Goal: Task Accomplishment & Management: Complete application form

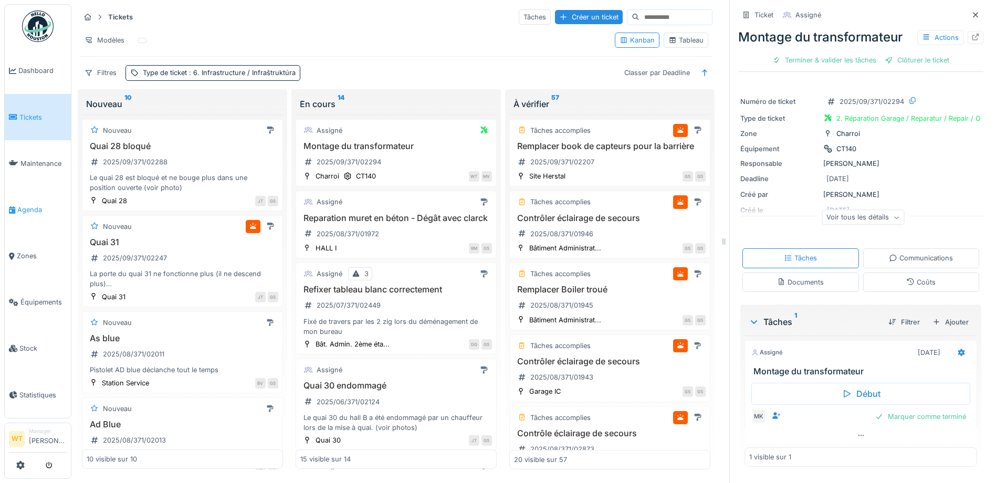
click at [34, 205] on span "Agenda" at bounding box center [41, 210] width 49 height 10
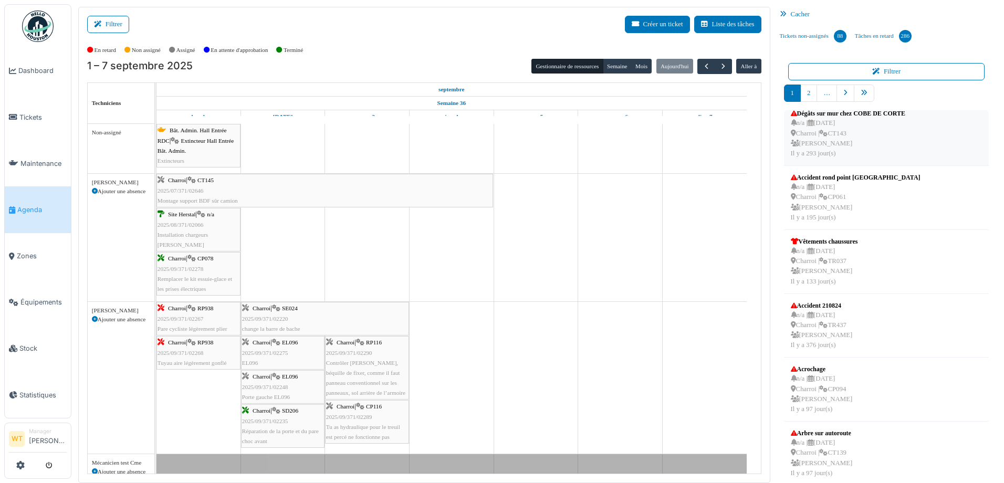
scroll to position [273, 0]
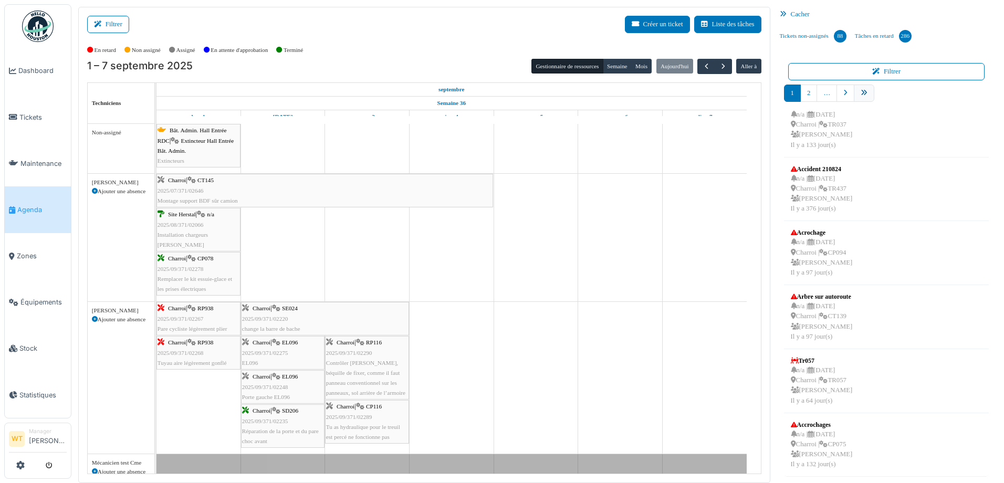
click at [861, 95] on icon "pager" at bounding box center [864, 93] width 7 height 7
click at [843, 95] on icon "pager" at bounding box center [845, 93] width 4 height 7
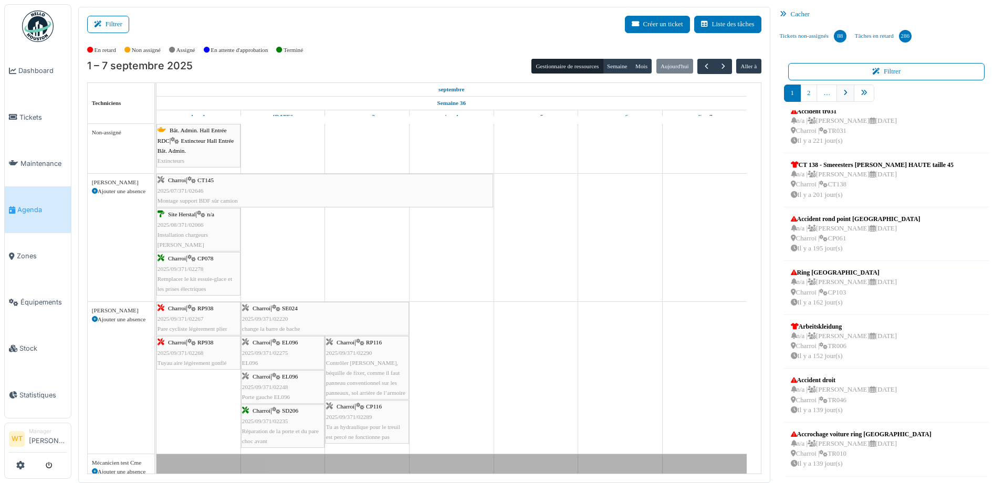
scroll to position [182, 0]
click at [891, 94] on link "pager" at bounding box center [900, 93] width 18 height 17
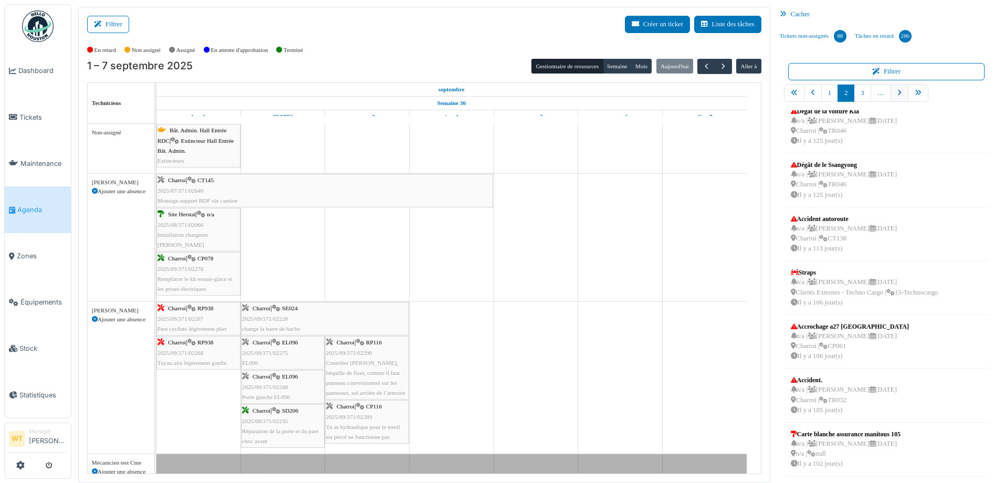
scroll to position [173, 0]
click at [871, 97] on link "4" at bounding box center [879, 93] width 17 height 17
click at [937, 96] on link "pager" at bounding box center [937, 93] width 20 height 17
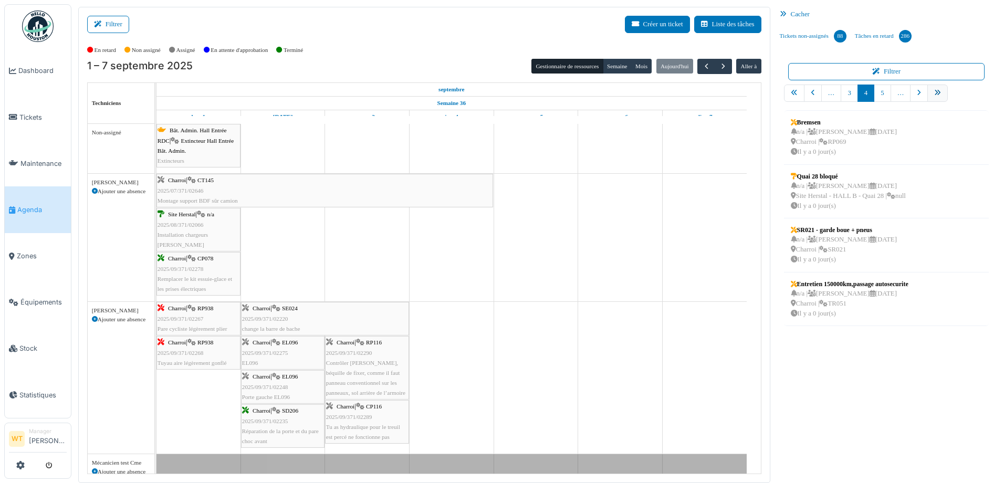
scroll to position [0, 0]
click at [850, 250] on div "n/a | Marc Vasen 09/09/2025 Charroi | SR021 Il y a 0 jour(s)" at bounding box center [844, 250] width 106 height 30
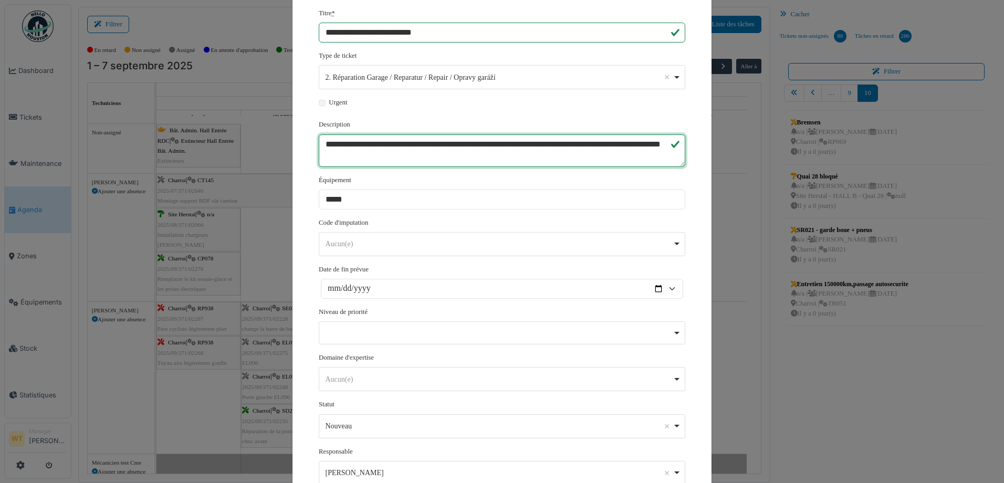
scroll to position [194, 0]
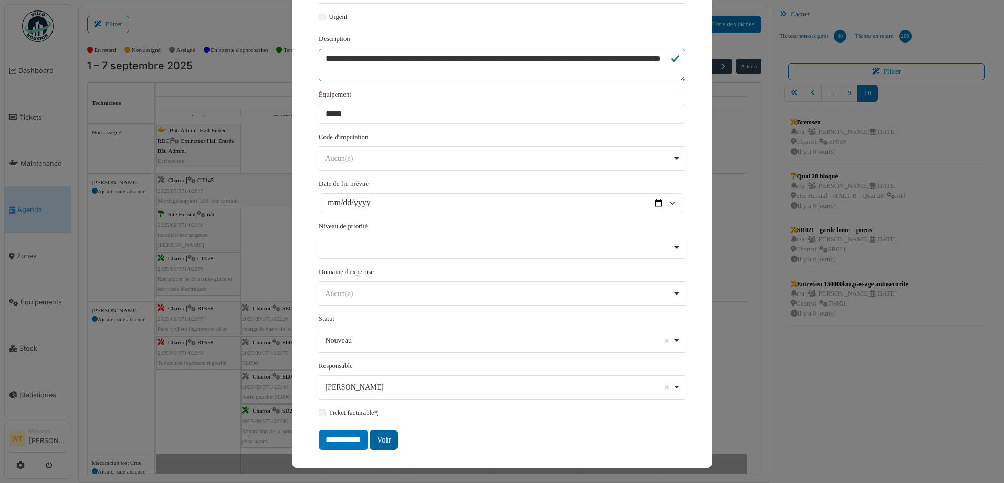
click at [383, 434] on link "Voir" at bounding box center [384, 440] width 28 height 20
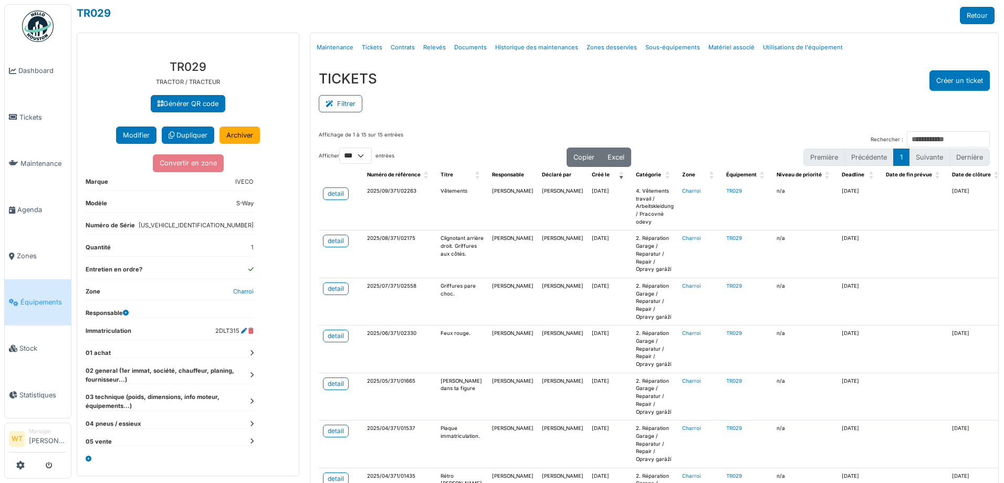
select select "***"
click at [27, 207] on span "Agenda" at bounding box center [41, 210] width 49 height 10
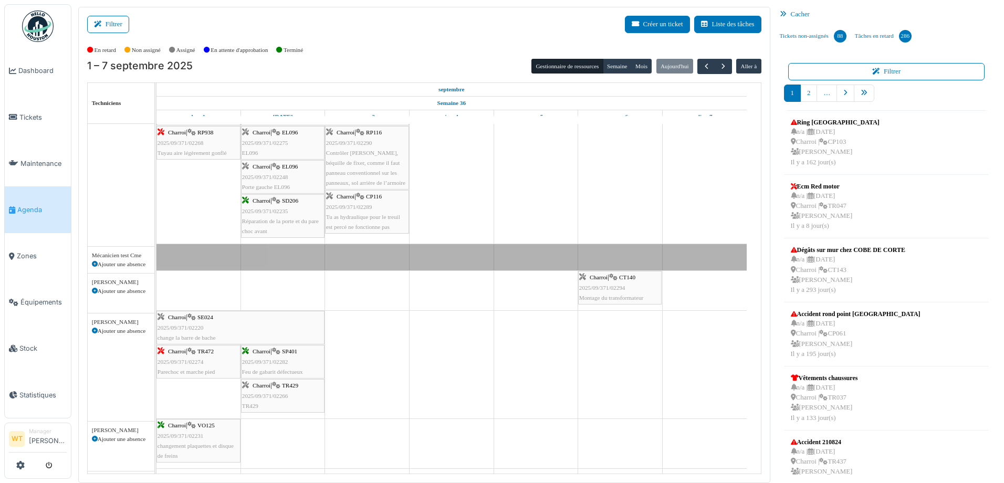
scroll to position [210, 0]
drag, startPoint x: 274, startPoint y: 324, endPoint x: 326, endPoint y: 325, distance: 52.5
click at [156, 326] on div "Charroi | SE024 2025/09/371/02220 change la barre de bache Charroi | TR472 2025…" at bounding box center [156, 365] width 0 height 108
click at [208, 325] on div "Charroi | TR472 2025/09/371/02274 Parechoc et marche pied" at bounding box center [199, 327] width 82 height 30
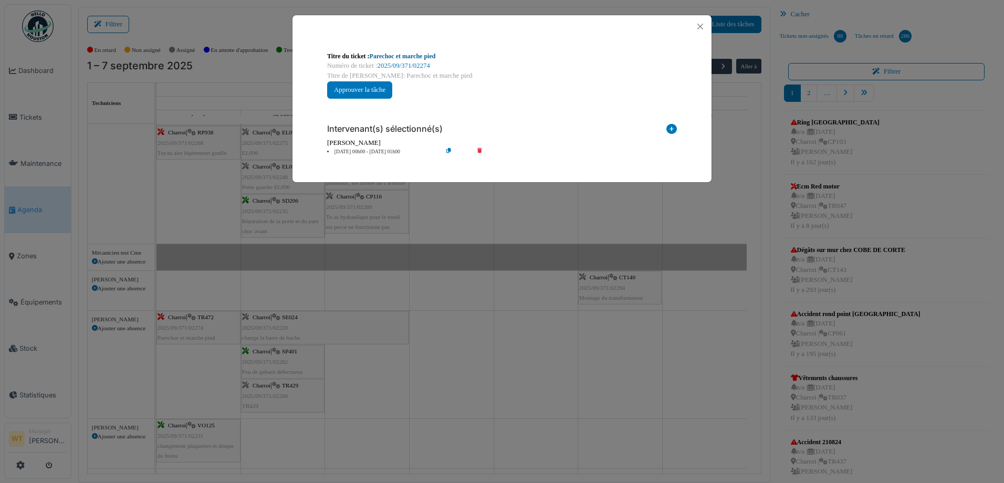
click at [412, 57] on link "Parechoc et marche pied" at bounding box center [403, 56] width 66 height 7
click at [703, 26] on button "Close" at bounding box center [700, 26] width 14 height 14
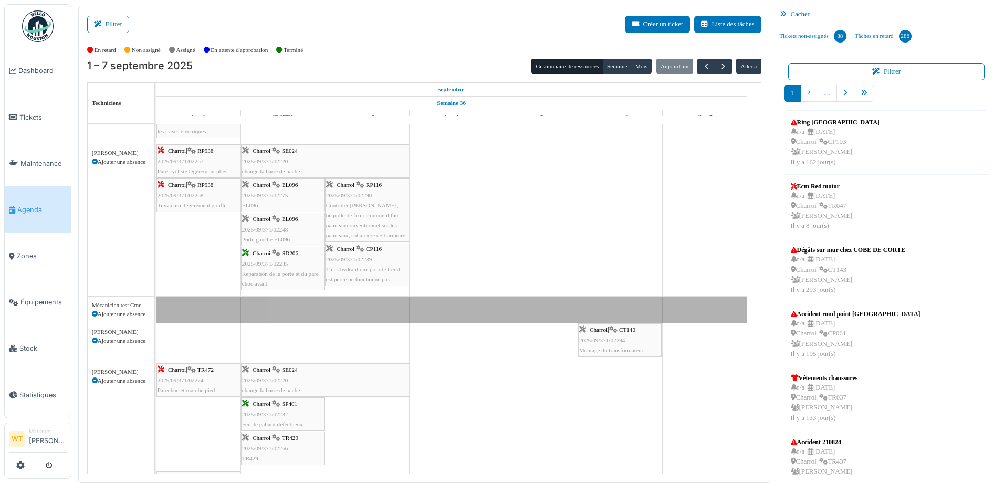
scroll to position [0, 0]
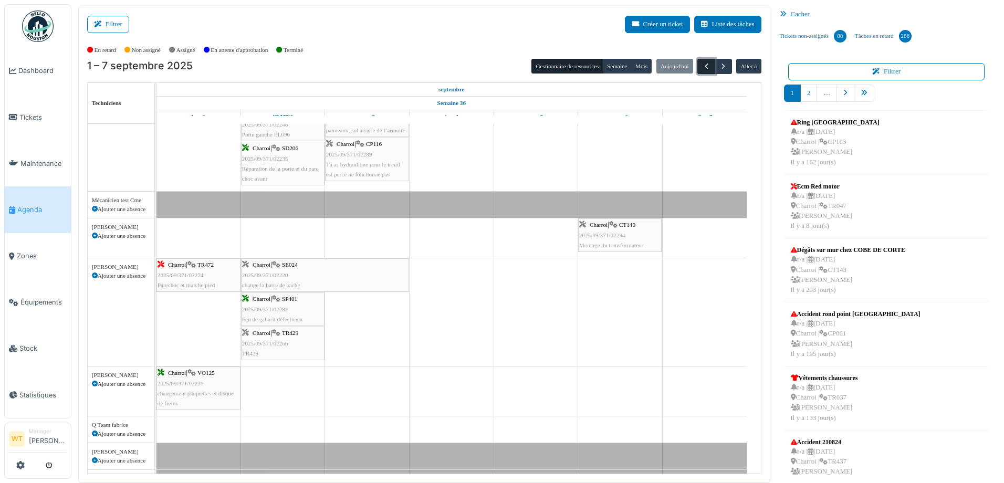
click at [702, 63] on span "button" at bounding box center [706, 66] width 9 height 9
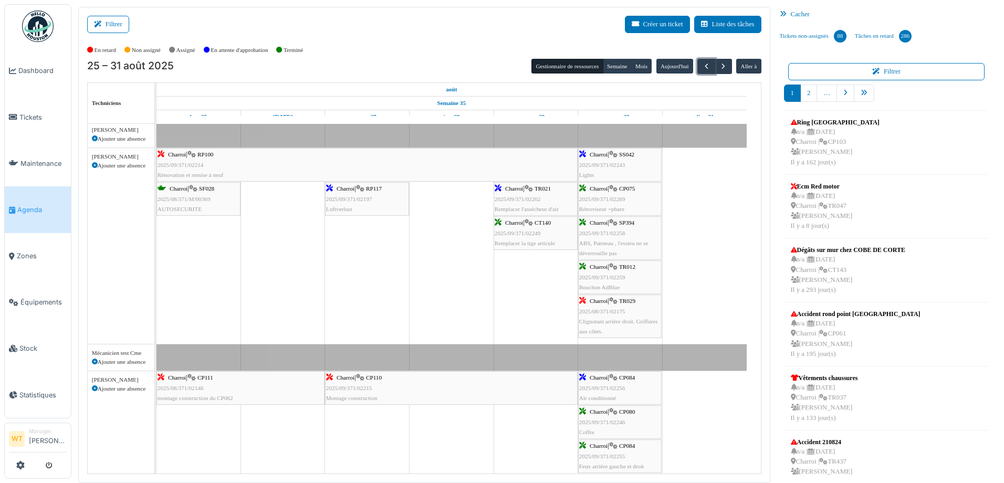
click at [426, 379] on div "Charroi | CP110 2025/09/371/02215 Montage construction" at bounding box center [451, 388] width 250 height 30
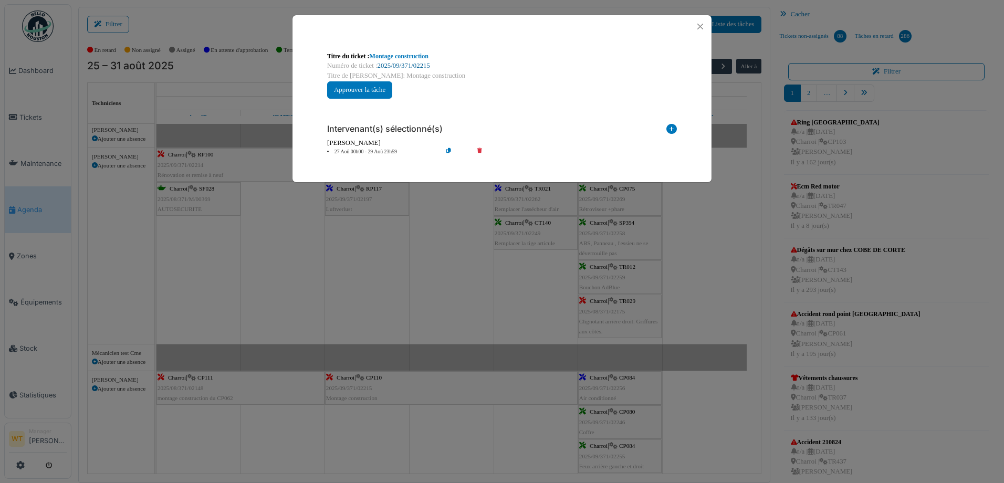
click at [424, 65] on link "2025/09/371/02215" at bounding box center [404, 65] width 53 height 7
click at [699, 25] on button "Close" at bounding box center [700, 26] width 14 height 14
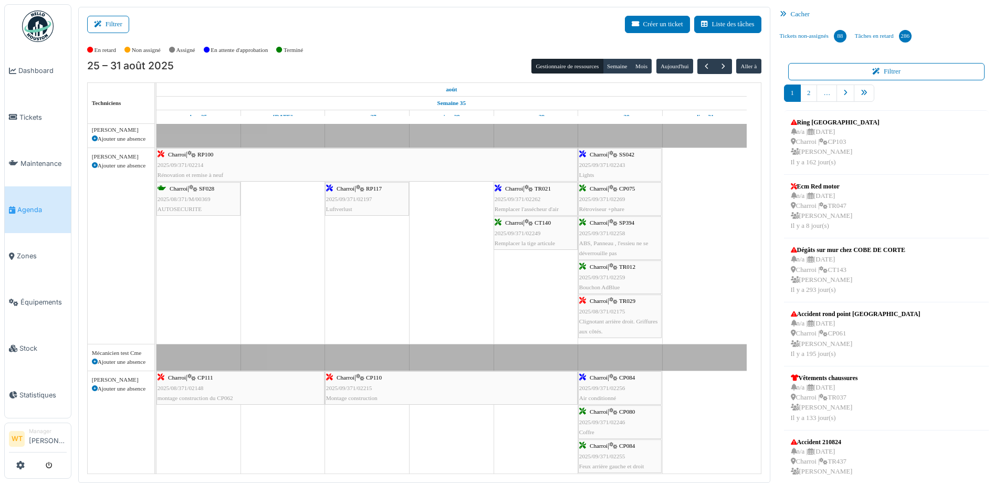
click at [363, 392] on div "Charroi | CP110 2025/09/371/02215 Montage construction" at bounding box center [451, 388] width 250 height 30
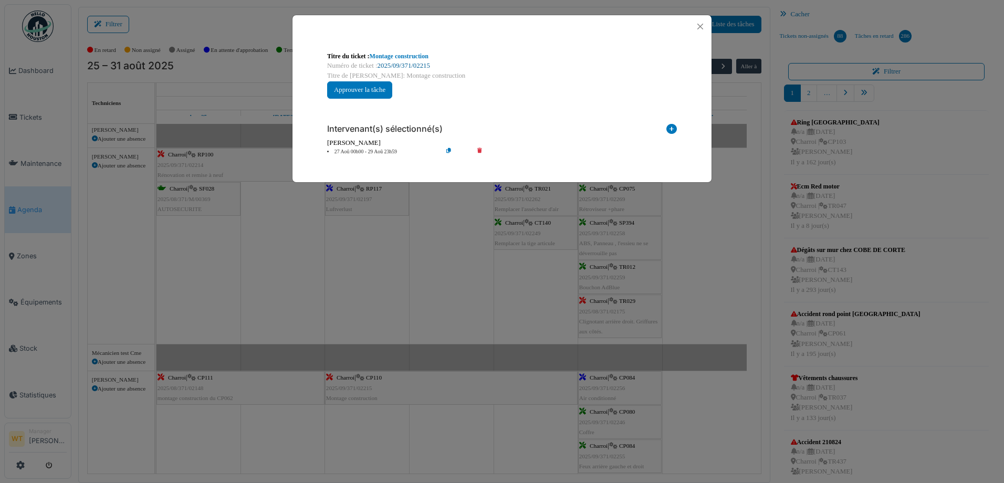
click at [420, 65] on link "2025/09/371/02215" at bounding box center [404, 65] width 53 height 7
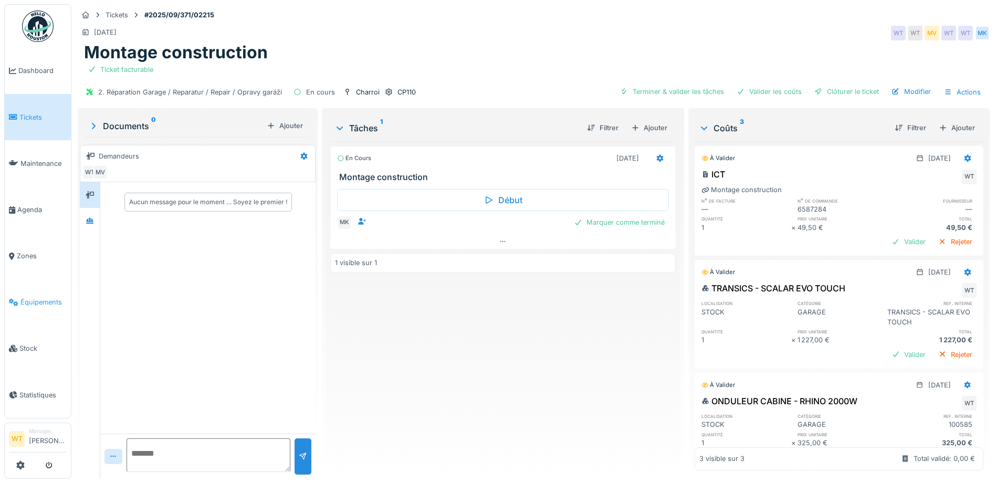
click at [11, 299] on icon at bounding box center [13, 302] width 9 height 7
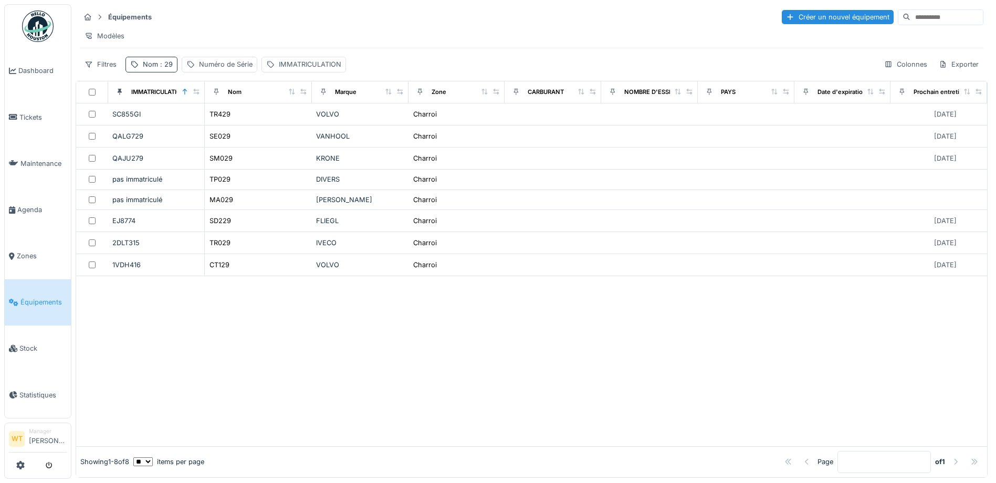
click at [163, 68] on span ": 29" at bounding box center [165, 64] width 15 height 8
click at [226, 123] on icon at bounding box center [222, 122] width 8 height 7
click at [220, 127] on input "Nom" at bounding box center [182, 123] width 105 height 22
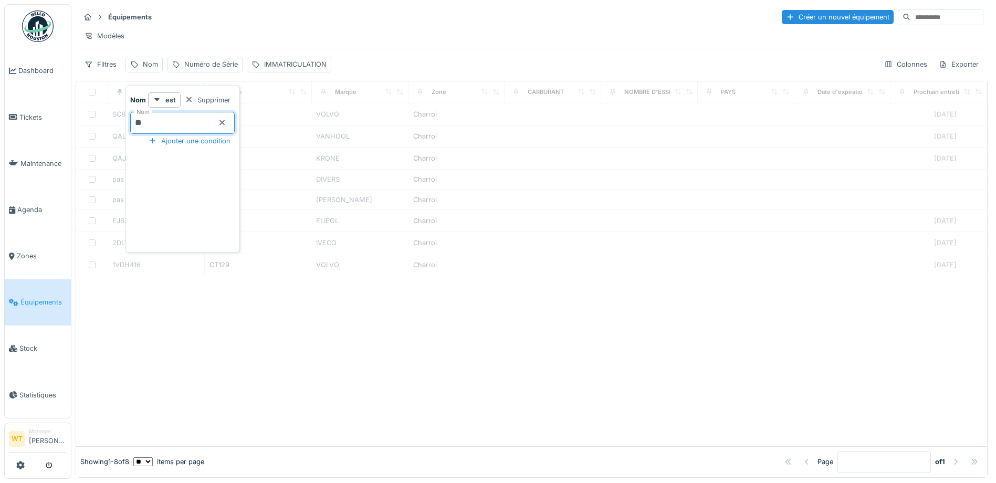
type input "**"
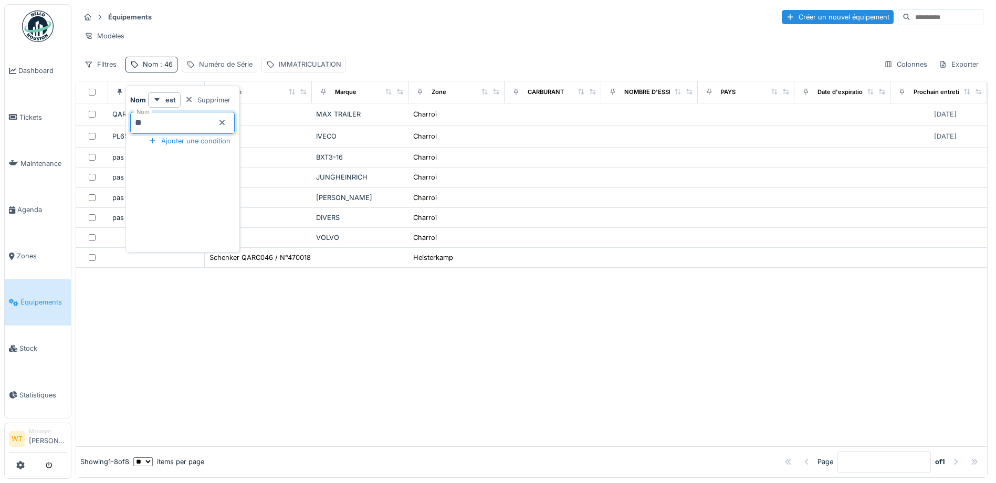
click at [264, 16] on div "Équipements Créer un nouvel équipement" at bounding box center [532, 16] width 904 height 17
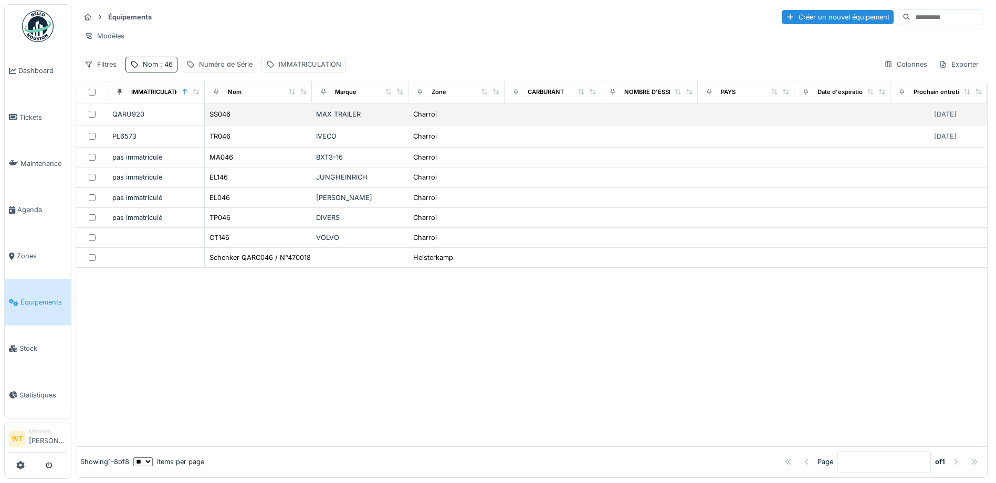
click at [255, 120] on div "SS046" at bounding box center [258, 114] width 99 height 11
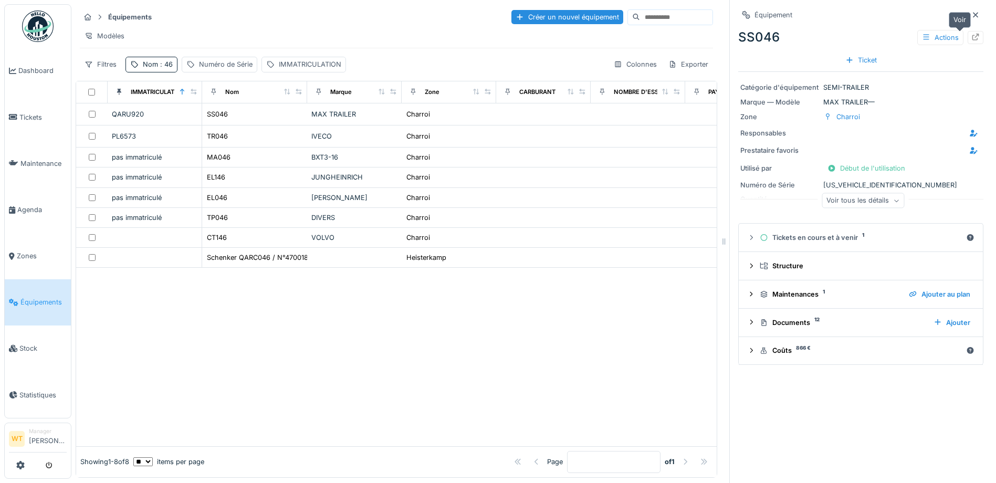
click at [972, 38] on icon at bounding box center [976, 37] width 8 height 7
click at [29, 206] on span "Agenda" at bounding box center [41, 210] width 49 height 10
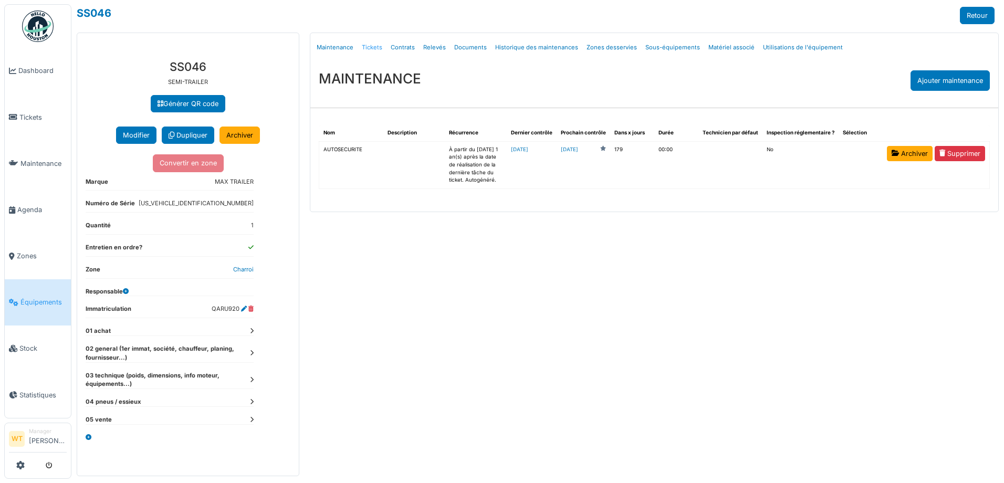
click at [375, 45] on link "Tickets" at bounding box center [372, 47] width 29 height 25
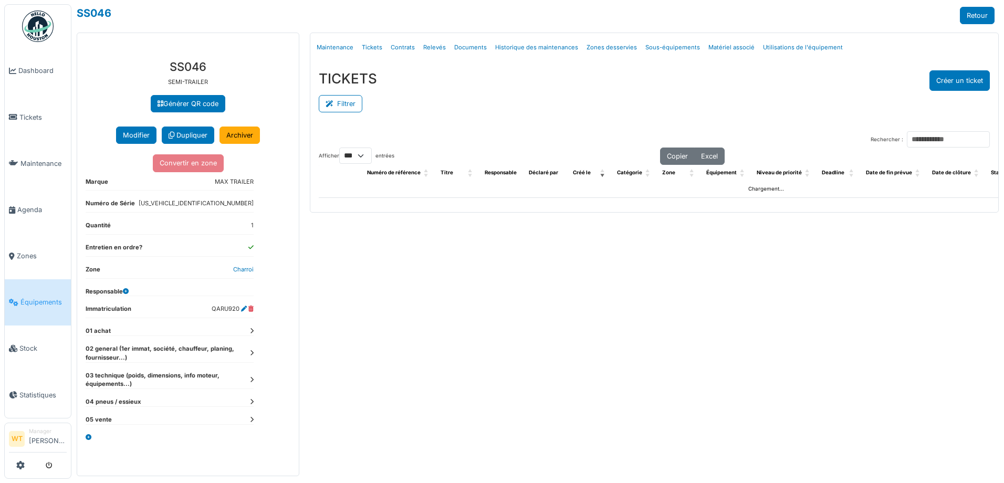
select select "***"
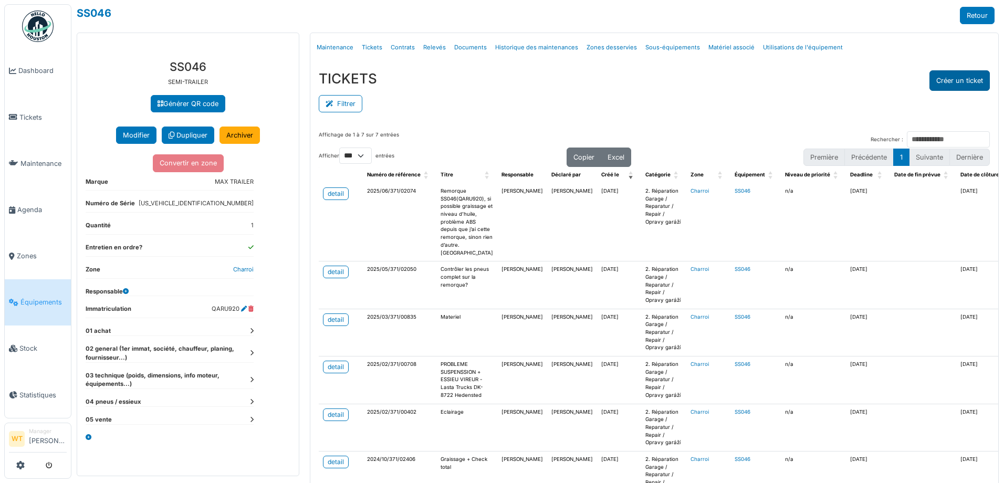
click at [960, 85] on button "Créer un ticket" at bounding box center [959, 80] width 60 height 20
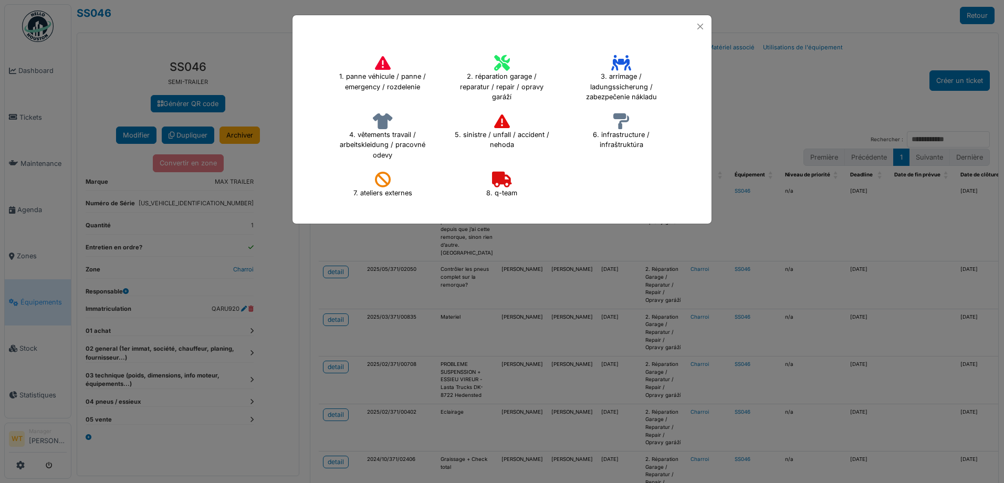
click at [521, 77] on h4 "2. réparation garage / reparatur / repair / opravy garáží" at bounding box center [501, 78] width 109 height 54
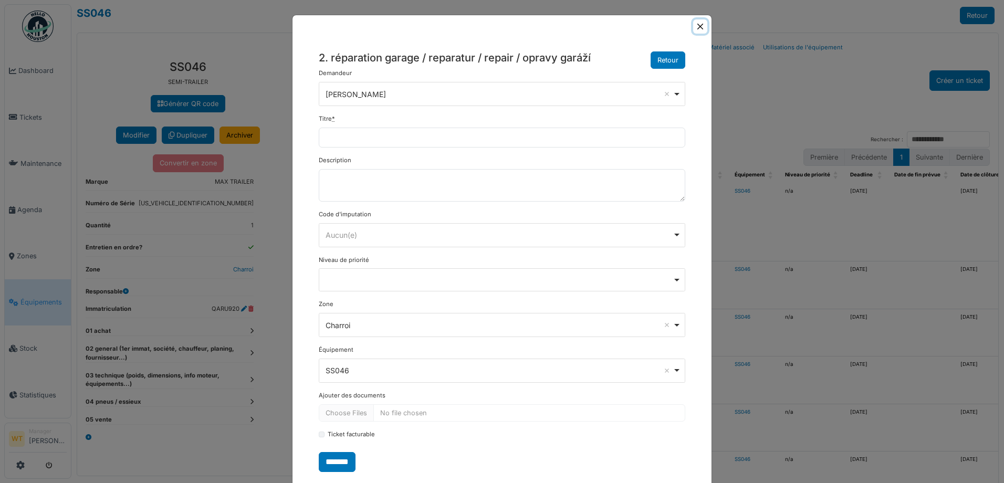
click at [694, 24] on button "Close" at bounding box center [700, 26] width 14 height 14
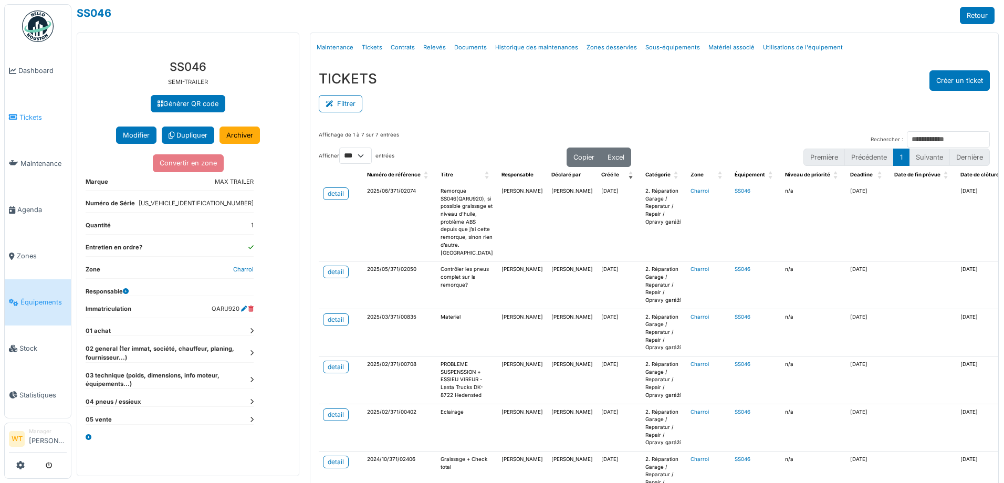
click at [45, 116] on span "Tickets" at bounding box center [42, 117] width 47 height 10
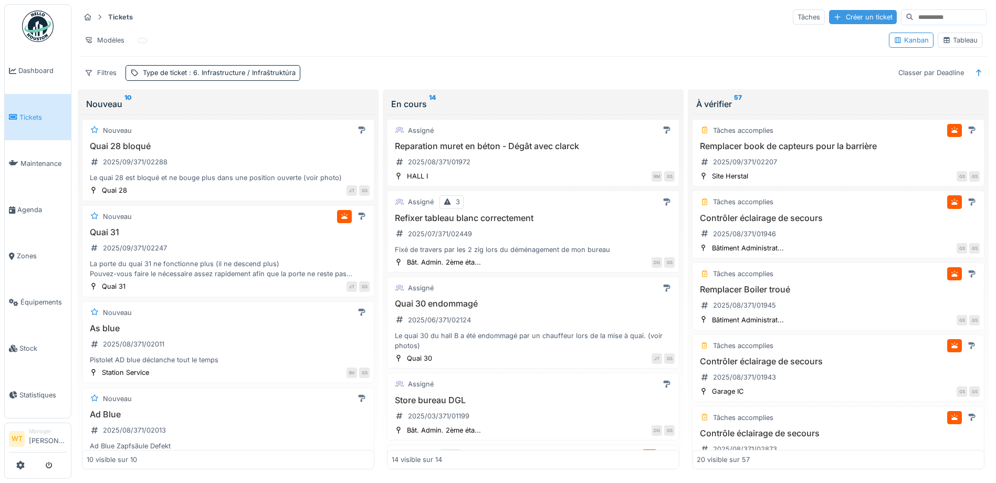
click at [846, 11] on div "Créer un ticket" at bounding box center [863, 17] width 68 height 14
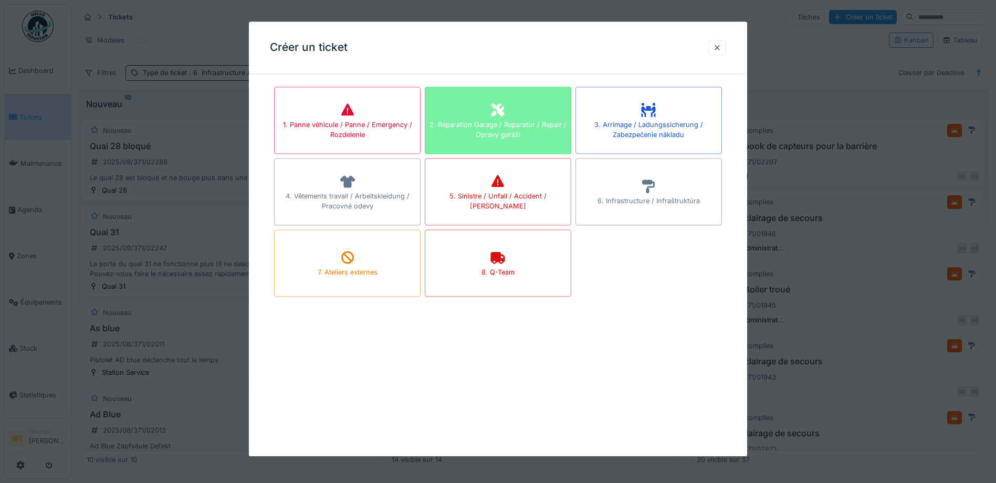
click at [515, 138] on div "2. Réparation Garage / Reparatur / Repair / Opravy garáží" at bounding box center [497, 130] width 145 height 20
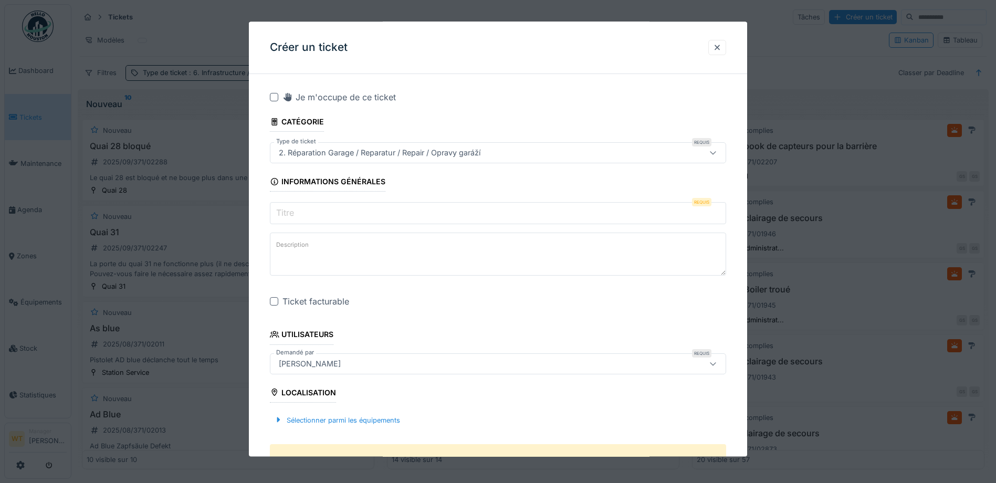
click at [360, 205] on input "Titre" at bounding box center [498, 214] width 456 height 22
click at [337, 288] on fieldset "**********" at bounding box center [498, 468] width 456 height 772
click at [326, 209] on input "*****" at bounding box center [498, 214] width 456 height 22
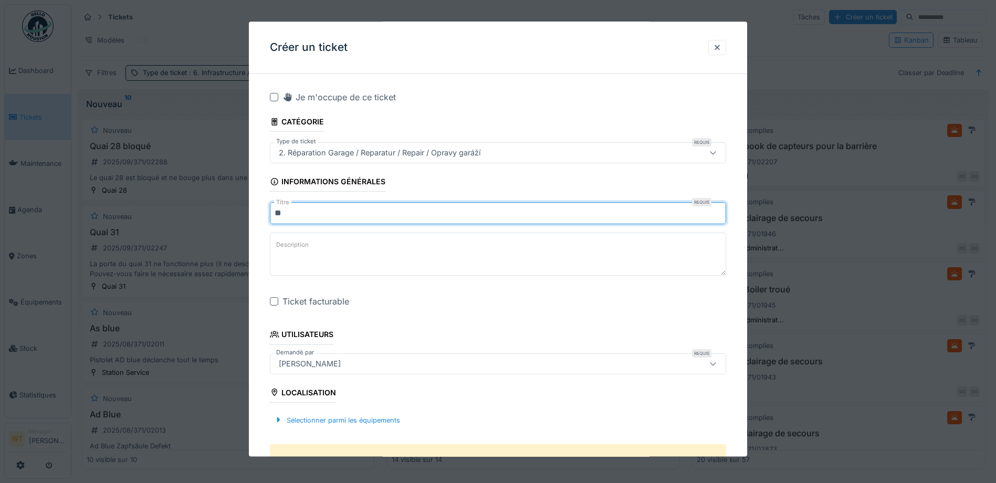
type input "*"
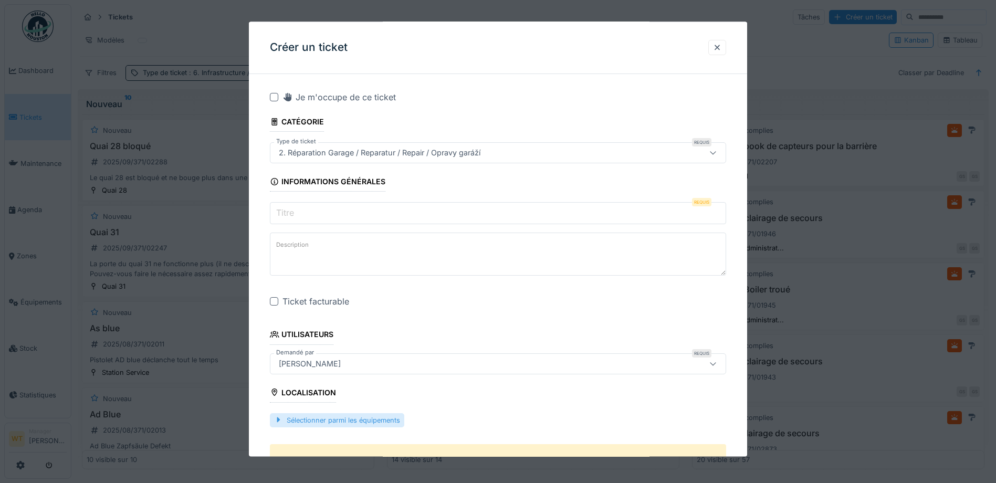
click at [379, 414] on div "Sélectionner parmi les équipements" at bounding box center [337, 420] width 134 height 14
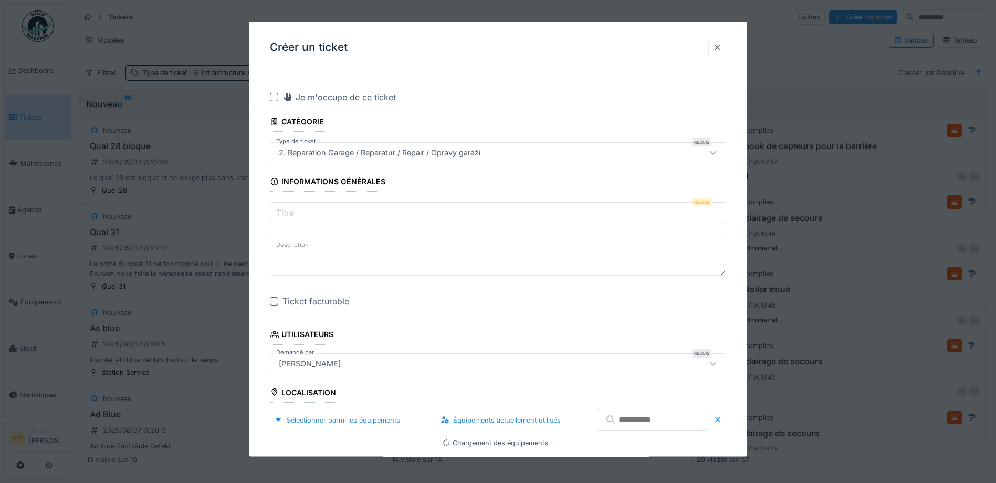
click at [645, 420] on input "text" at bounding box center [652, 421] width 110 height 22
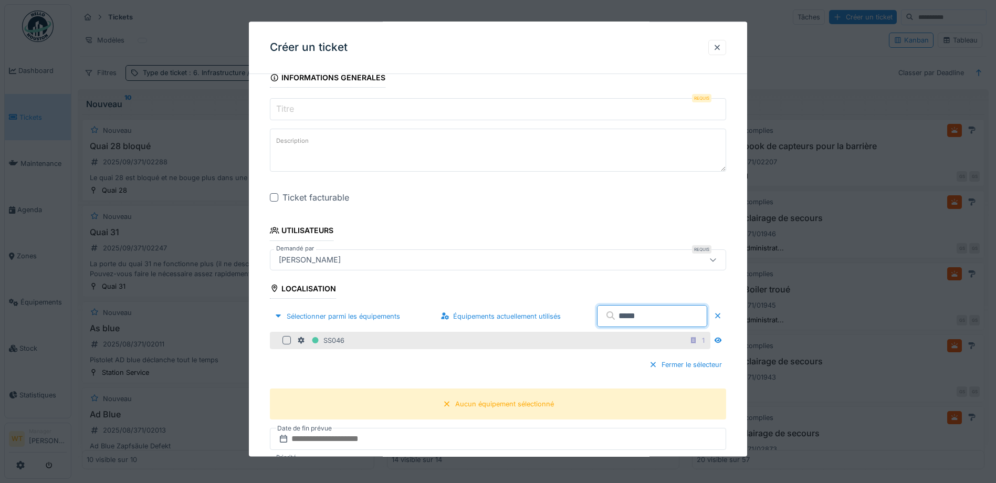
scroll to position [105, 0]
type input "*****"
click at [352, 338] on div "SS046 1" at bounding box center [502, 339] width 411 height 13
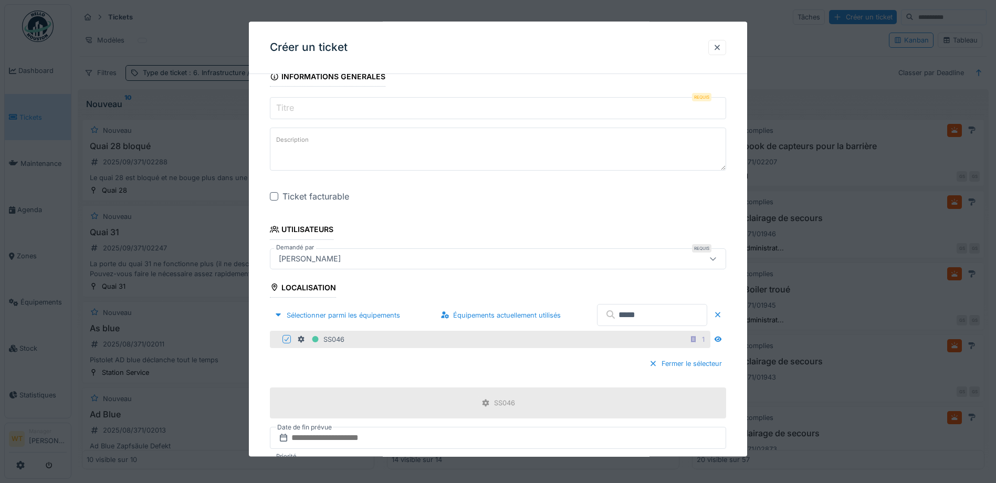
click at [372, 111] on input "Titre" at bounding box center [498, 109] width 456 height 22
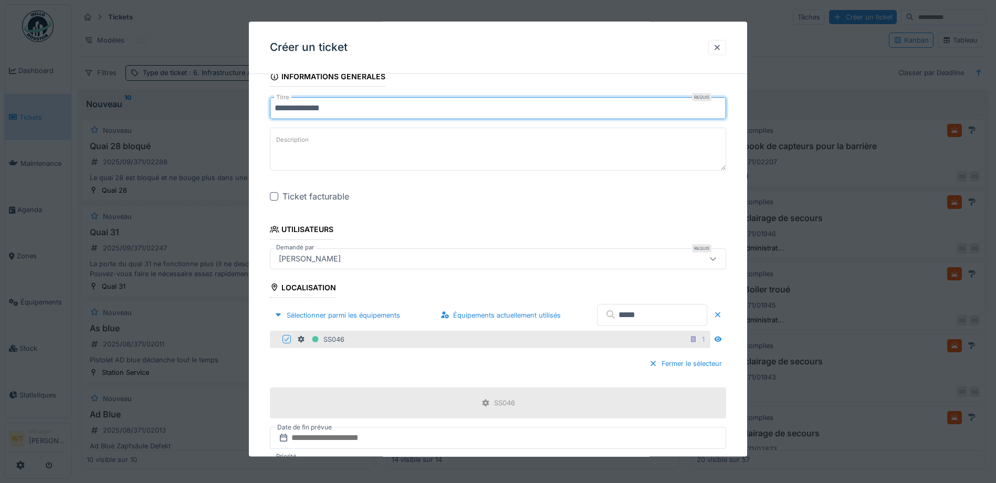
scroll to position [158, 0]
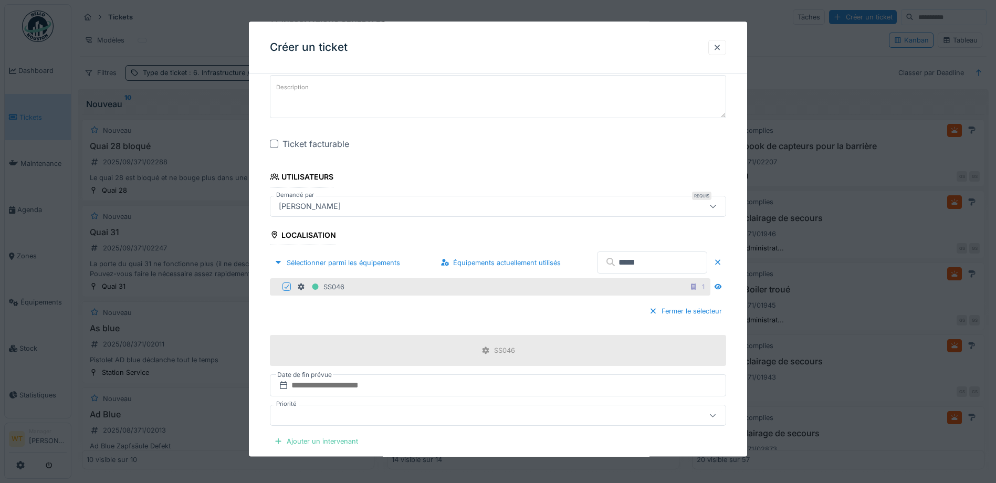
type input "**********"
click at [276, 143] on div at bounding box center [274, 144] width 8 height 8
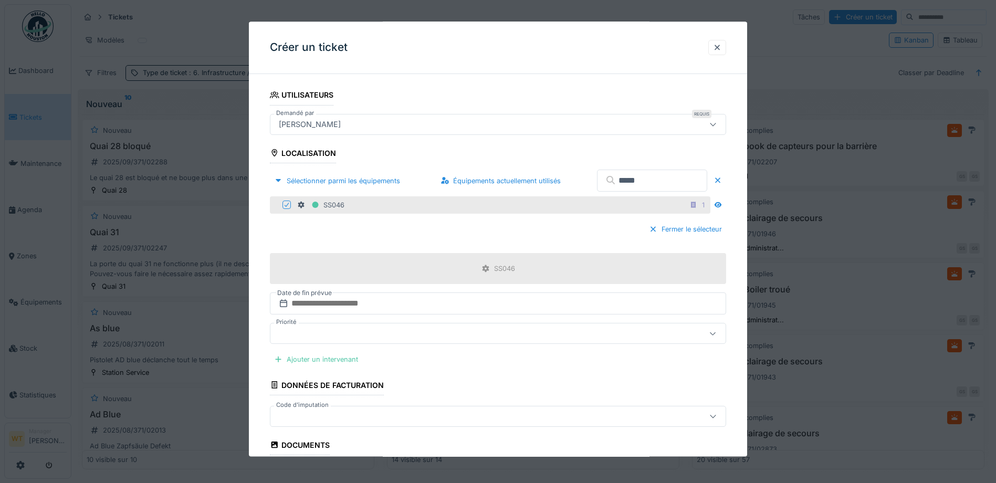
scroll to position [263, 0]
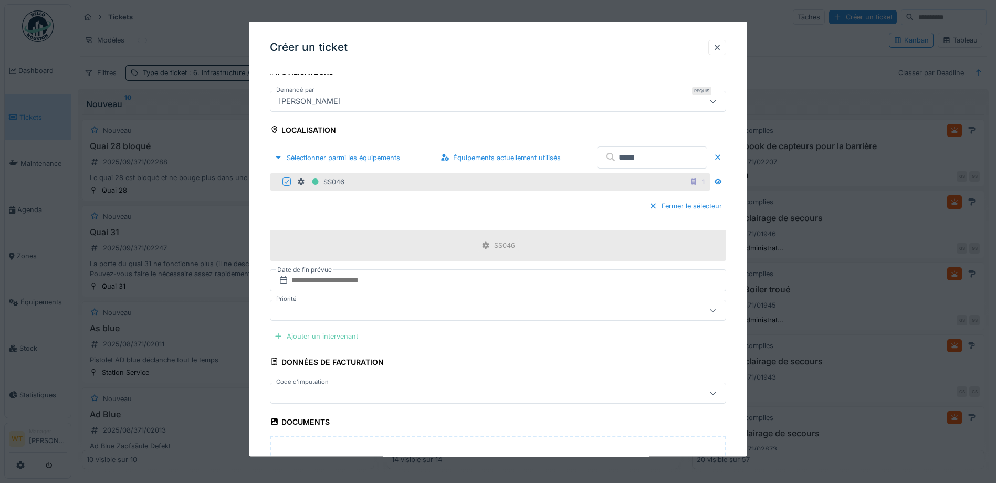
click at [342, 341] on div "Ajouter un intervenant" at bounding box center [316, 337] width 92 height 14
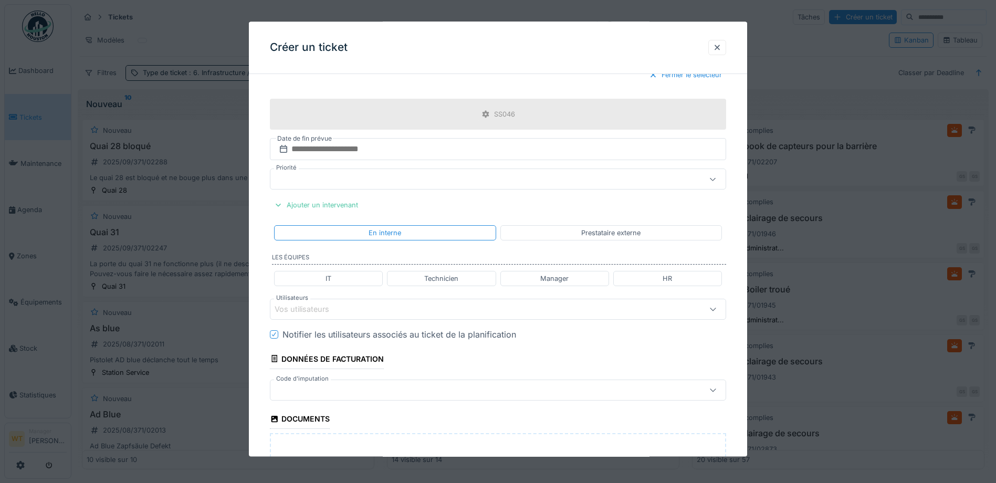
scroll to position [420, 0]
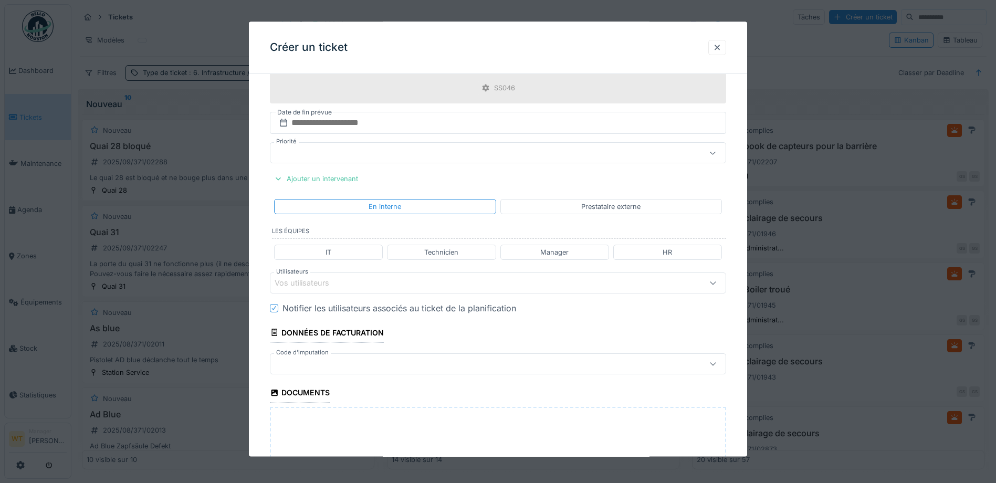
click at [378, 285] on div "Vos utilisateurs" at bounding box center [471, 283] width 393 height 12
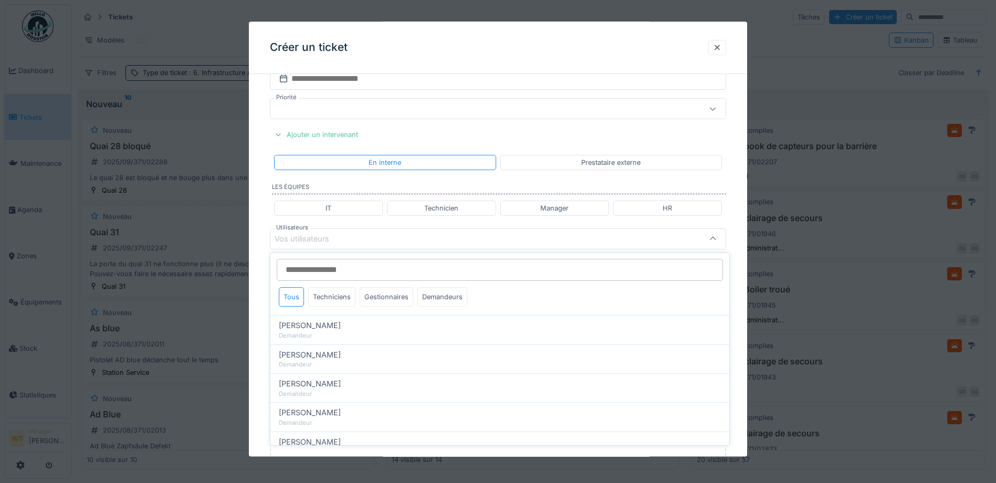
scroll to position [0, 0]
click at [326, 305] on div "Techniciens" at bounding box center [331, 297] width 47 height 19
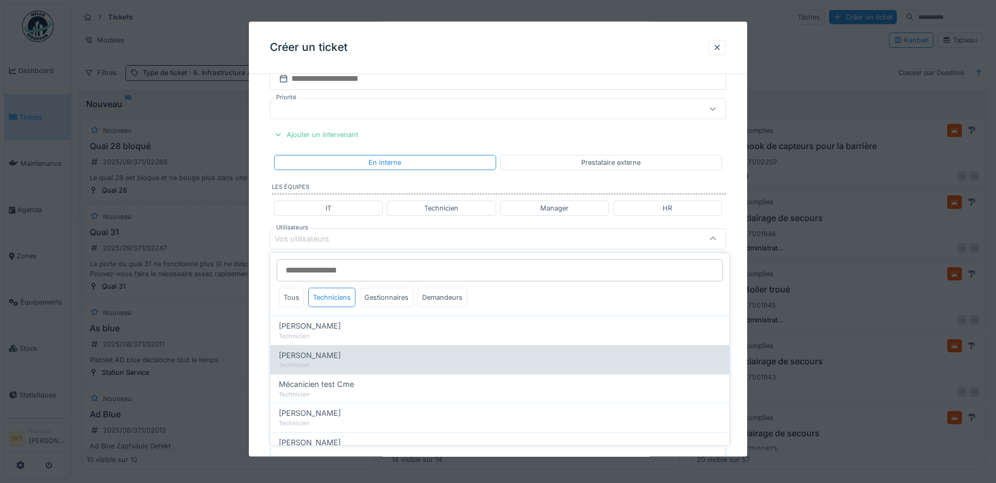
click at [321, 354] on div "Jan Maro" at bounding box center [500, 356] width 442 height 12
type input "****"
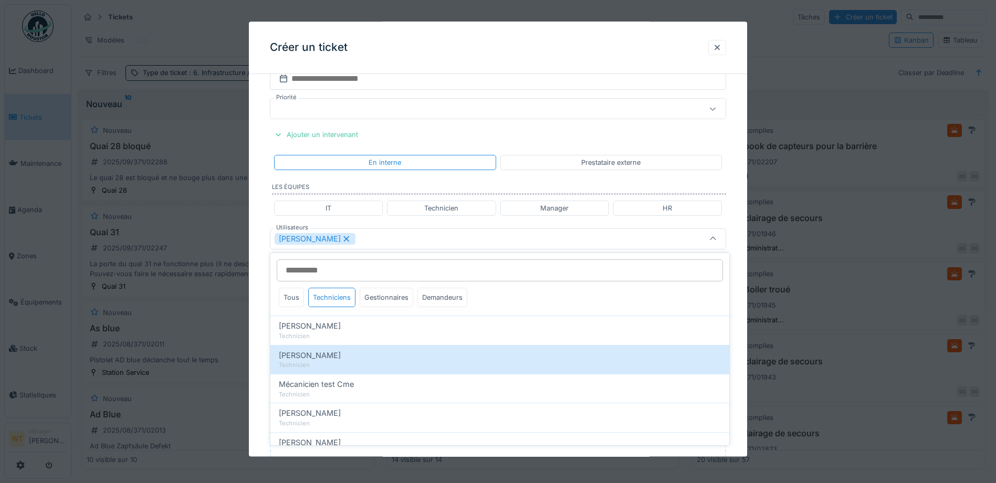
click at [364, 242] on div "[PERSON_NAME]" at bounding box center [471, 239] width 393 height 12
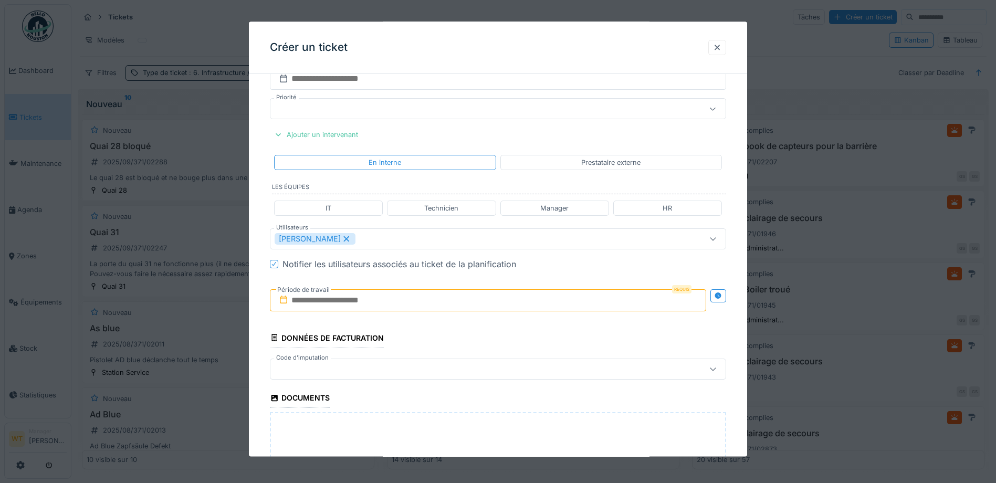
click at [347, 302] on input "text" at bounding box center [488, 300] width 436 height 22
click at [490, 369] on div "4" at bounding box center [490, 369] width 14 height 14
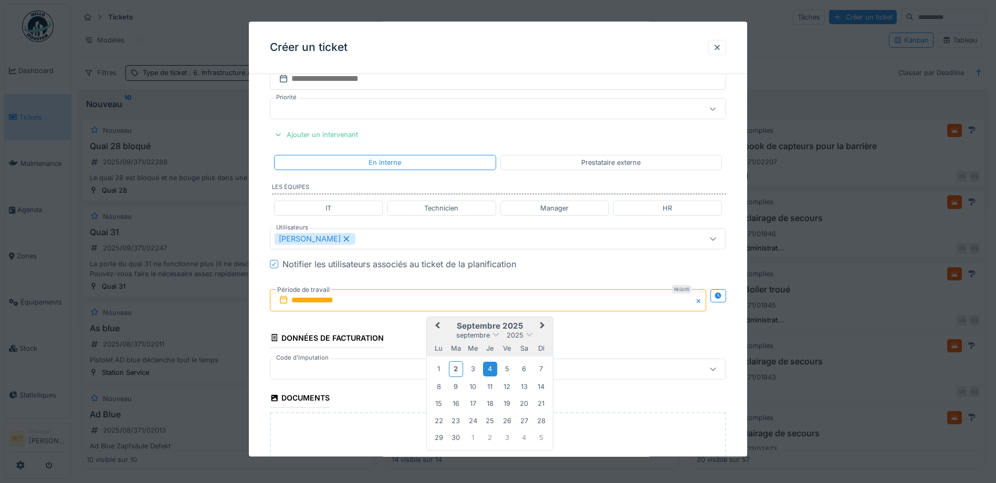
click at [490, 369] on div "4" at bounding box center [490, 369] width 14 height 14
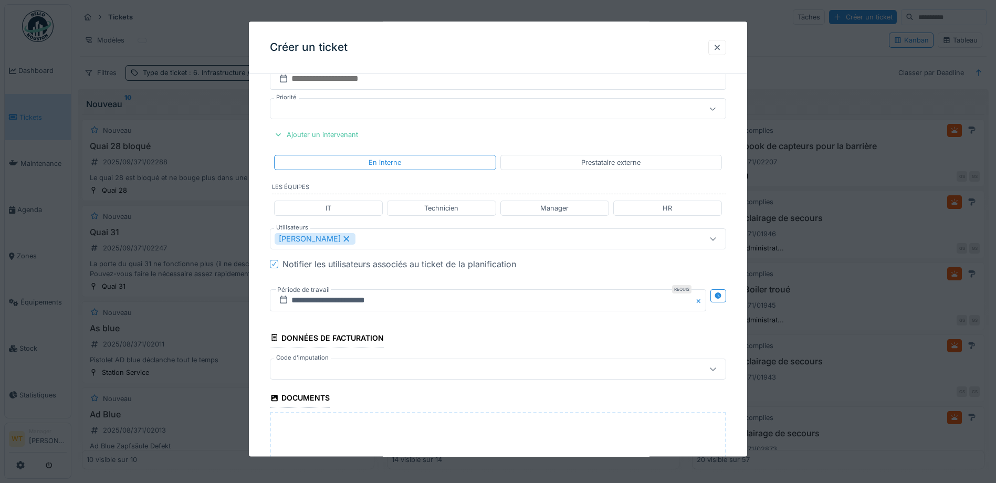
click at [435, 369] on div at bounding box center [471, 369] width 393 height 12
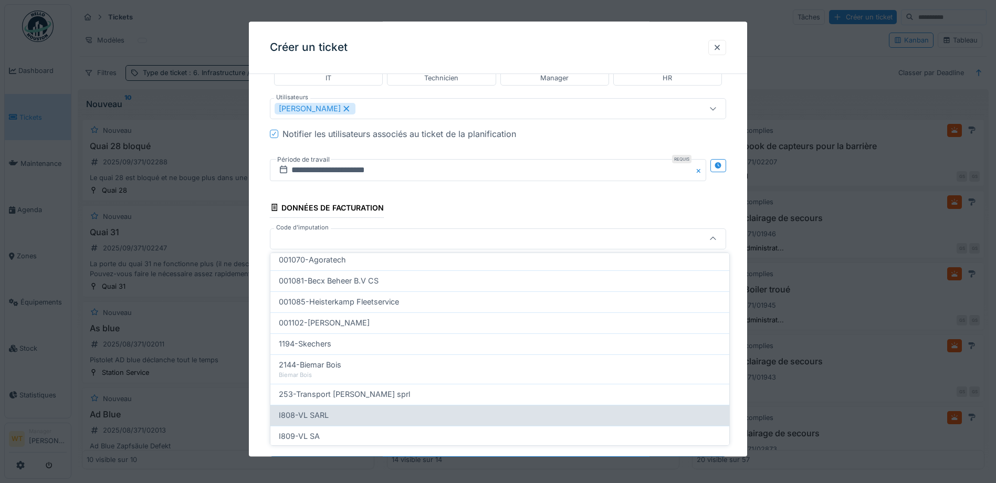
scroll to position [336, 0]
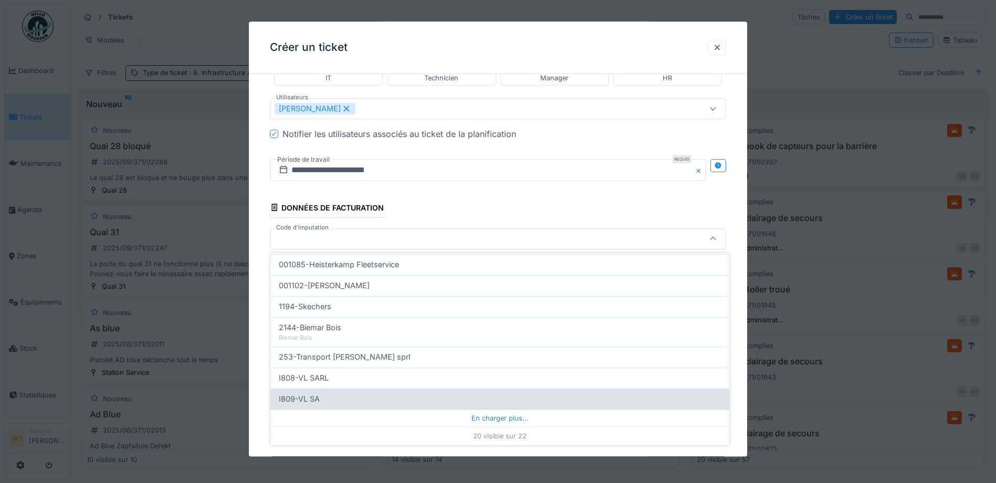
click at [336, 395] on div "I809-VL SA" at bounding box center [500, 399] width 442 height 12
type input "***"
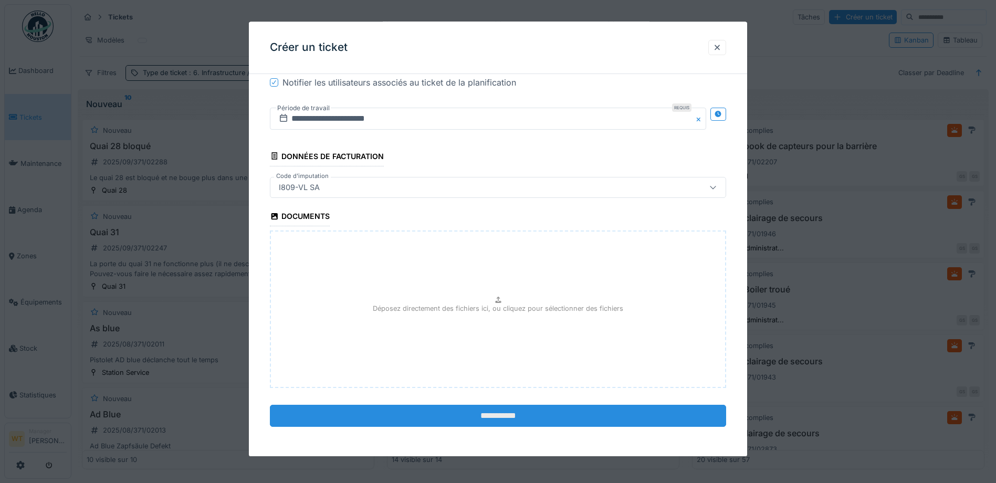
scroll to position [7, 0]
click at [455, 415] on input "**********" at bounding box center [498, 416] width 456 height 22
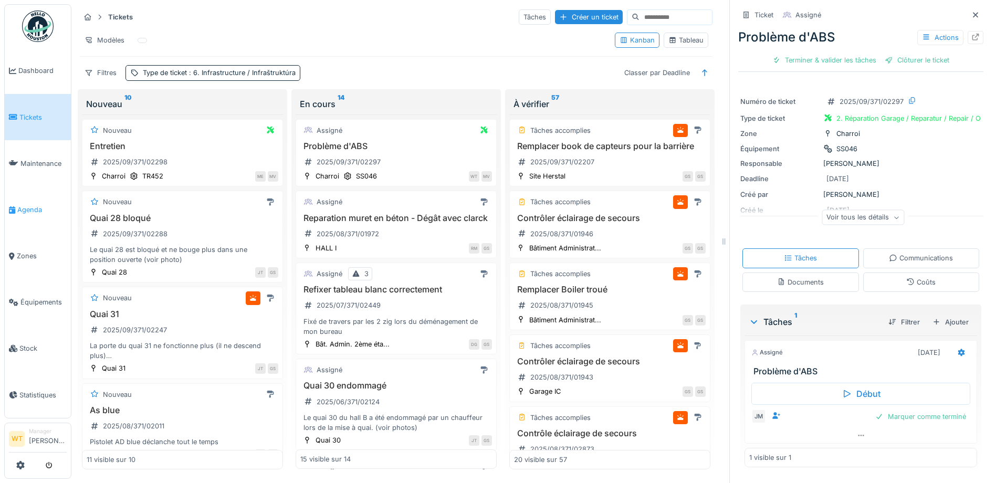
click at [24, 209] on span "Agenda" at bounding box center [41, 210] width 49 height 10
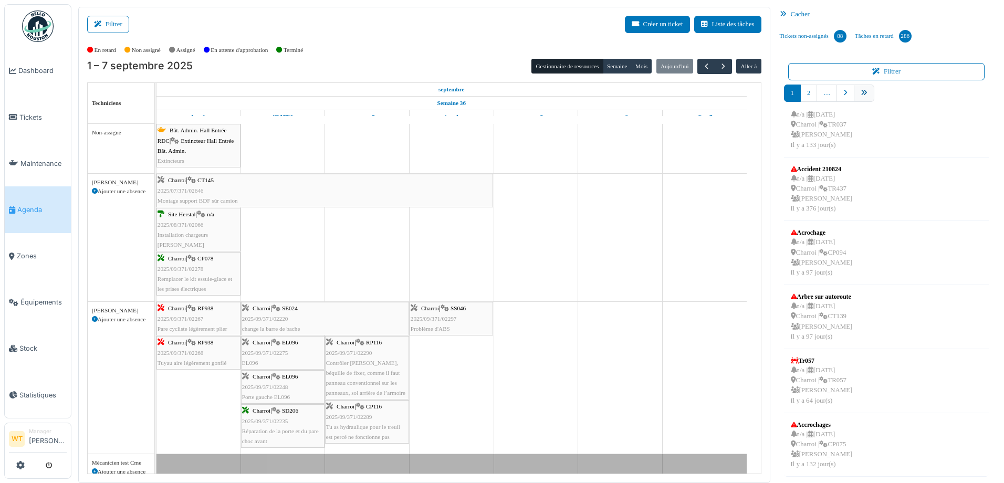
click at [861, 94] on icon "pager" at bounding box center [864, 93] width 7 height 7
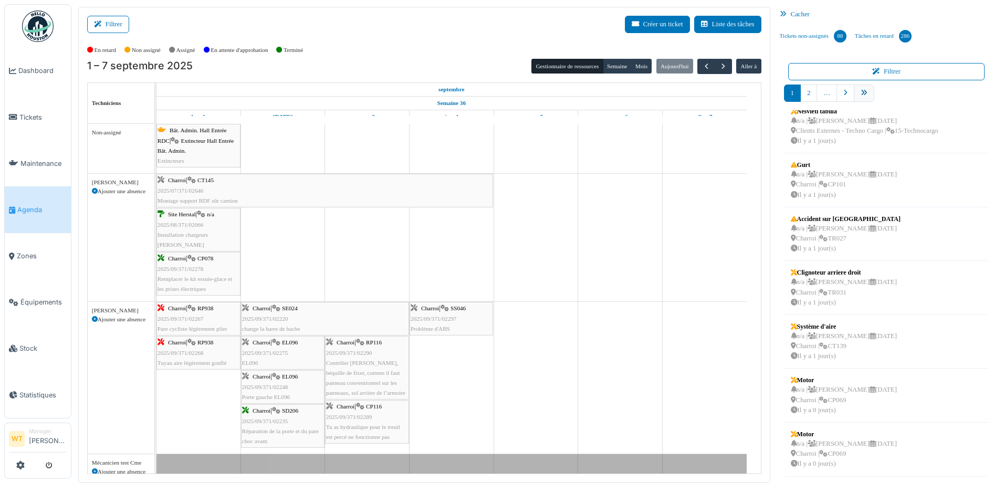
scroll to position [173, 0]
click at [879, 86] on link "10" at bounding box center [884, 93] width 20 height 17
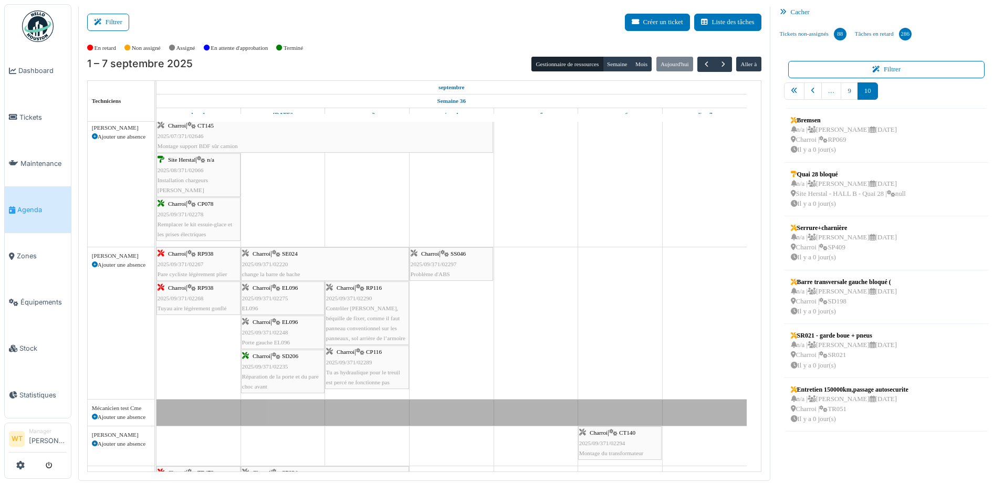
scroll to position [105, 0]
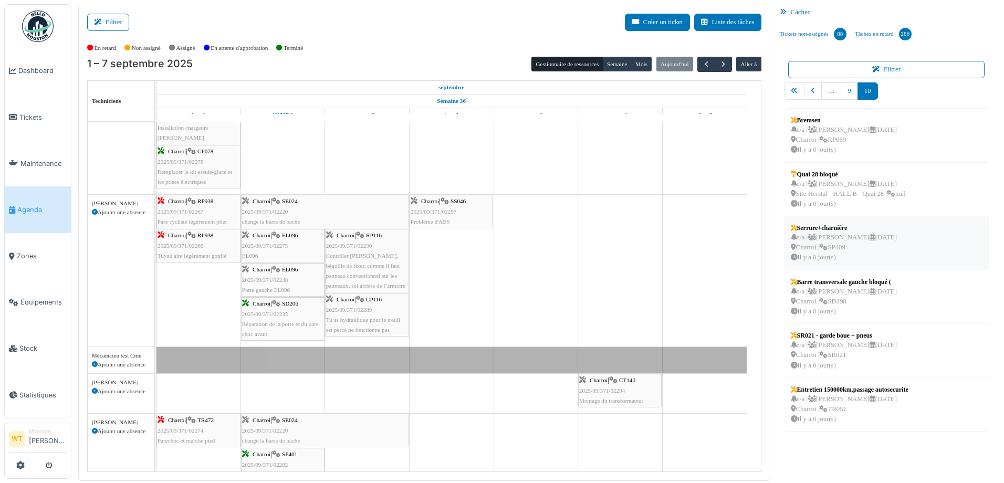
click at [826, 246] on div "n/a | Marc Vasen 09/09/2025 Charroi | SP409 Il y a 0 jour(s)" at bounding box center [844, 248] width 106 height 30
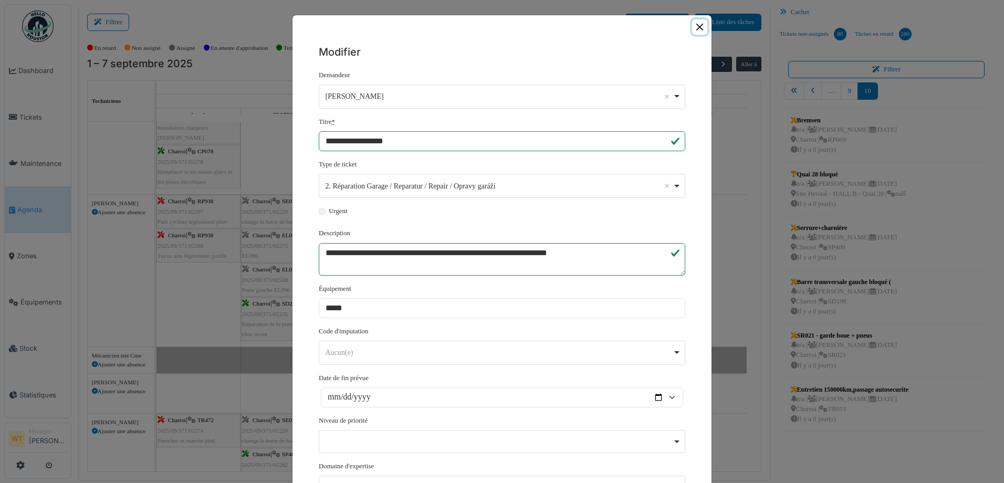
click at [692, 23] on button "Close" at bounding box center [699, 26] width 15 height 15
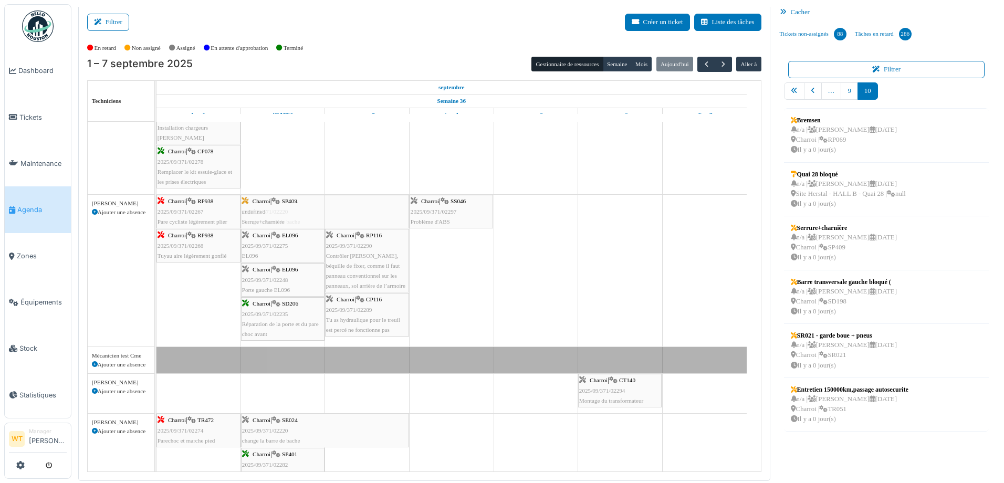
drag, startPoint x: 823, startPoint y: 250, endPoint x: 298, endPoint y: 253, distance: 525.1
click at [298, 253] on div "Filtrer Créer un ticket Liste des tâches Afficher les tâches non assignées *** …" at bounding box center [537, 243] width 929 height 476
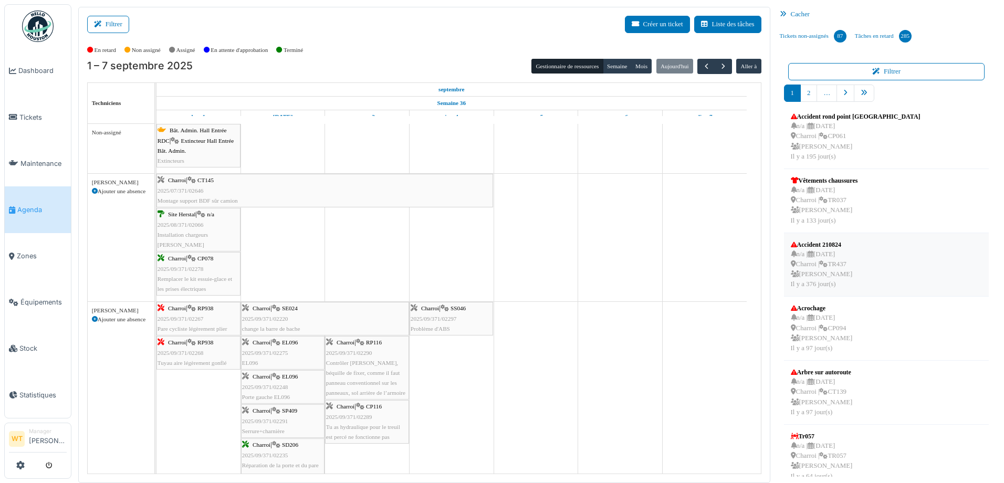
scroll to position [273, 0]
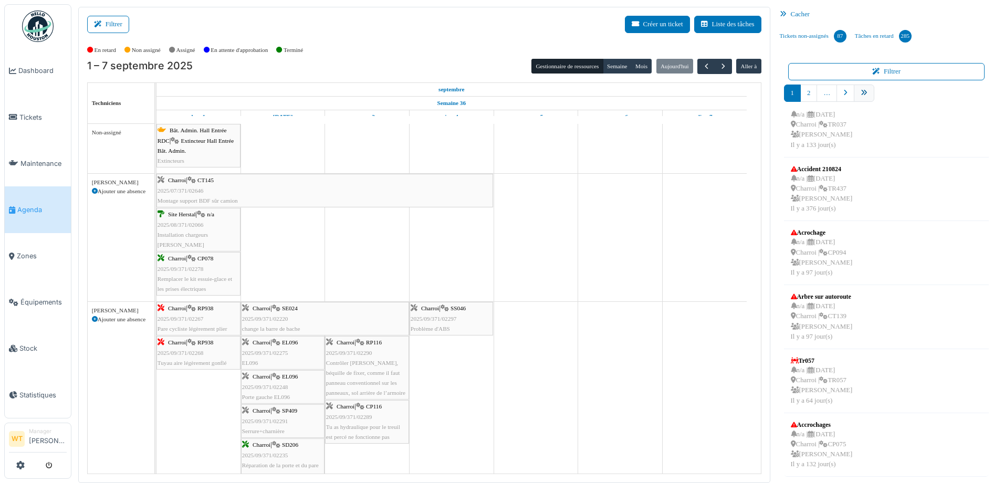
click at [857, 99] on link "pager" at bounding box center [864, 93] width 20 height 17
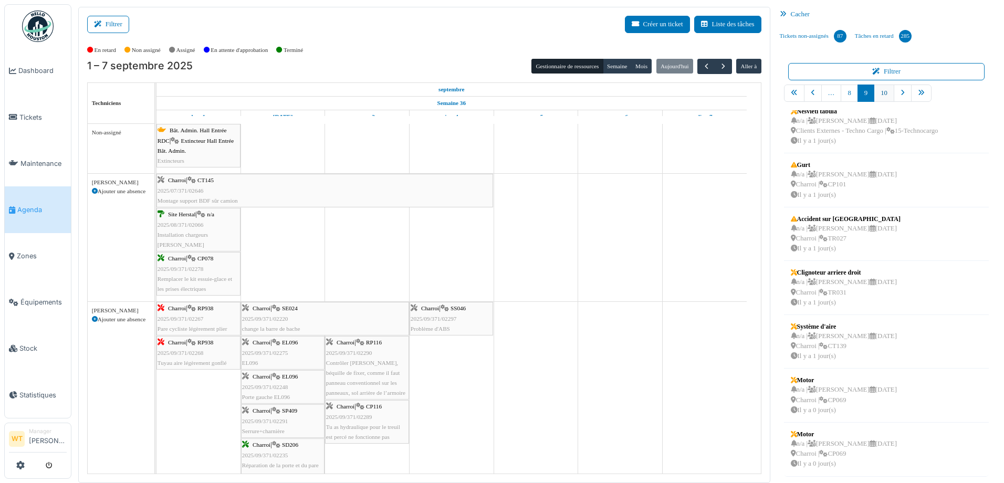
click at [880, 97] on link "10" at bounding box center [884, 93] width 20 height 17
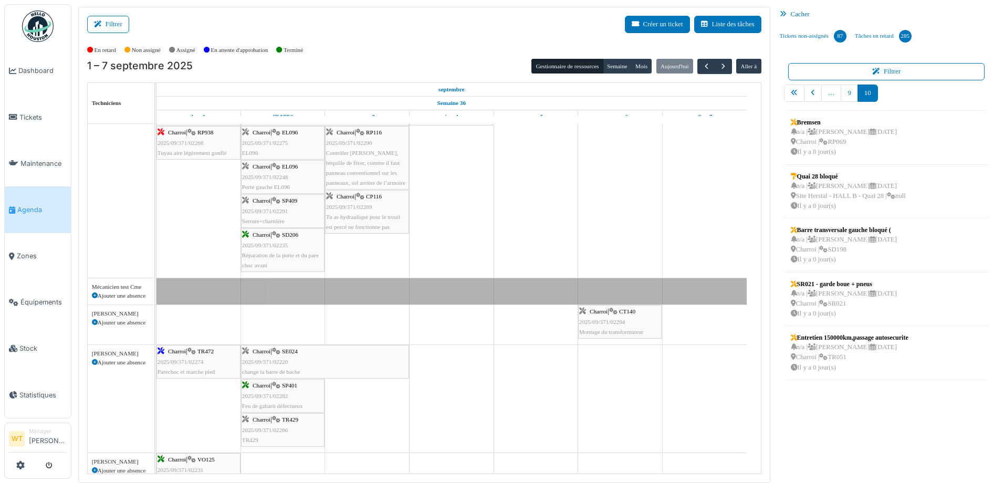
scroll to position [263, 0]
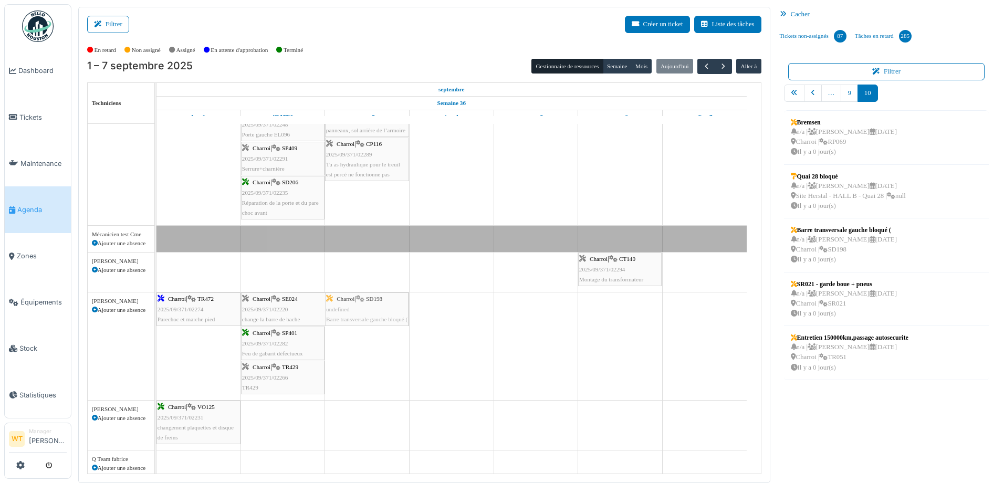
drag, startPoint x: 823, startPoint y: 245, endPoint x: 397, endPoint y: 370, distance: 444.5
click at [397, 370] on div "Filtrer Créer un ticket Liste des tâches Afficher les tâches non assignées *** …" at bounding box center [537, 245] width 929 height 476
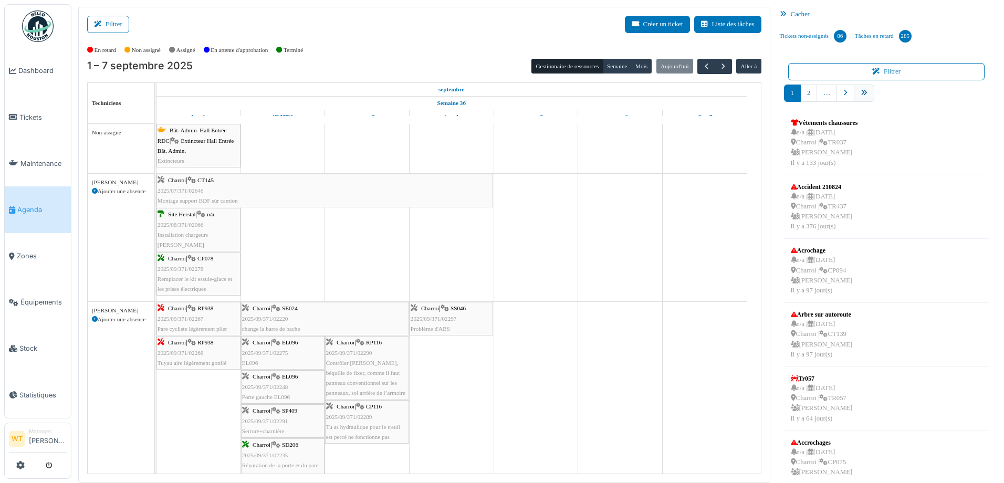
click at [861, 90] on icon "pager" at bounding box center [864, 93] width 7 height 7
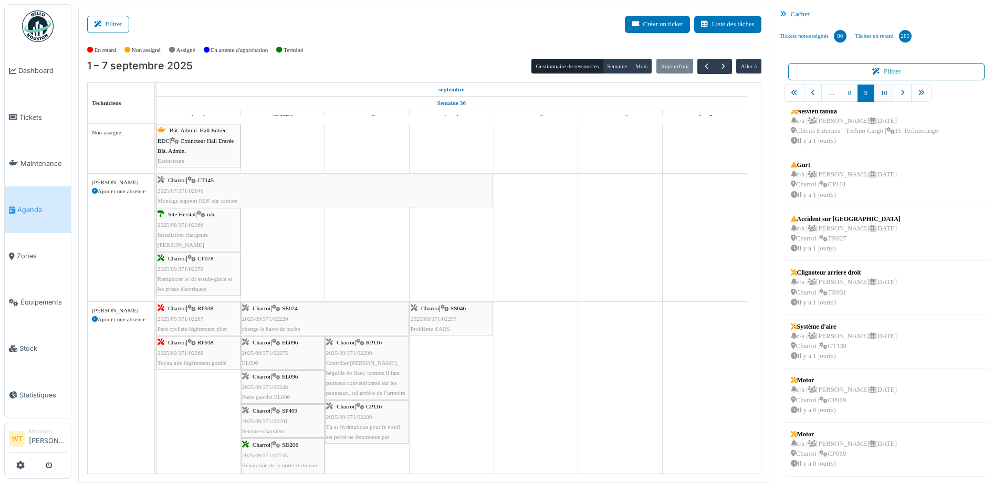
click at [875, 94] on link "10" at bounding box center [884, 93] width 20 height 17
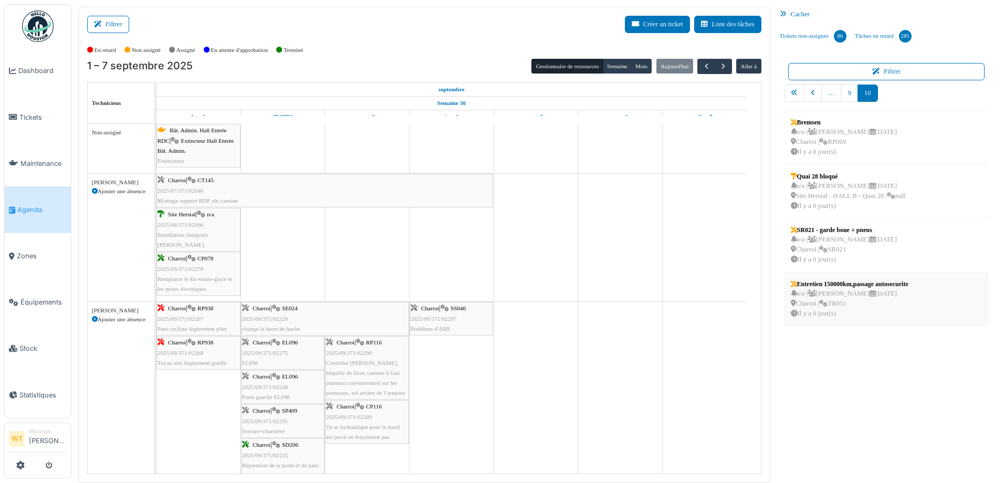
click at [865, 310] on div "n/a | Marc Vasen 09/09/2025 Charroi | TR051 Il y a 0 jour(s)" at bounding box center [850, 304] width 118 height 30
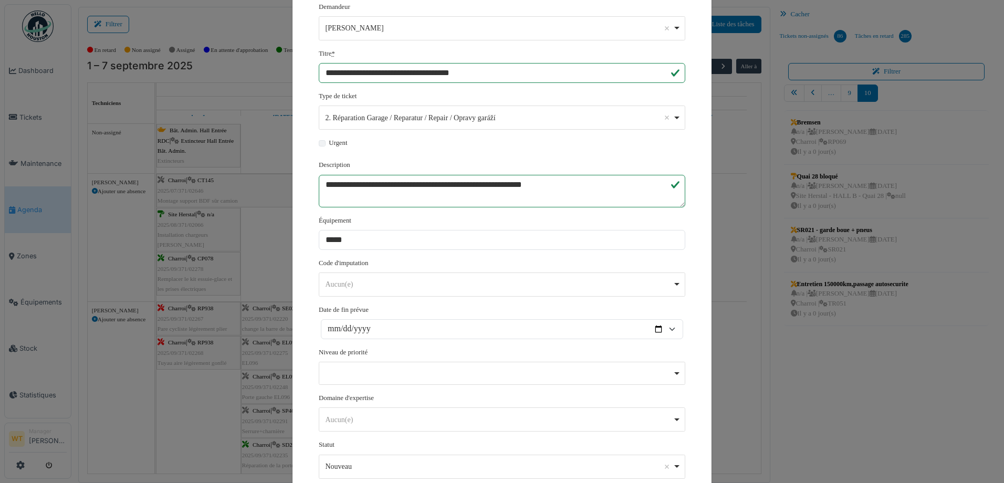
scroll to position [194, 0]
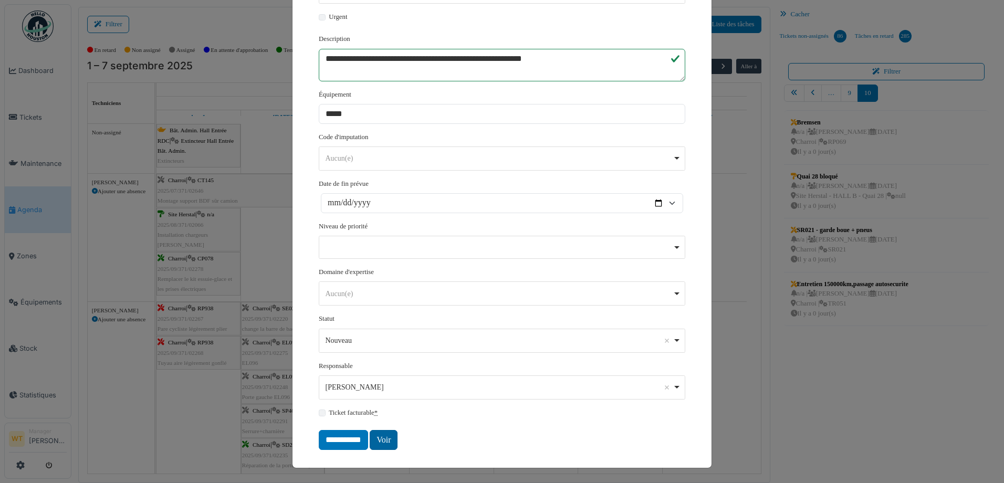
click at [379, 434] on link "Voir" at bounding box center [384, 440] width 28 height 20
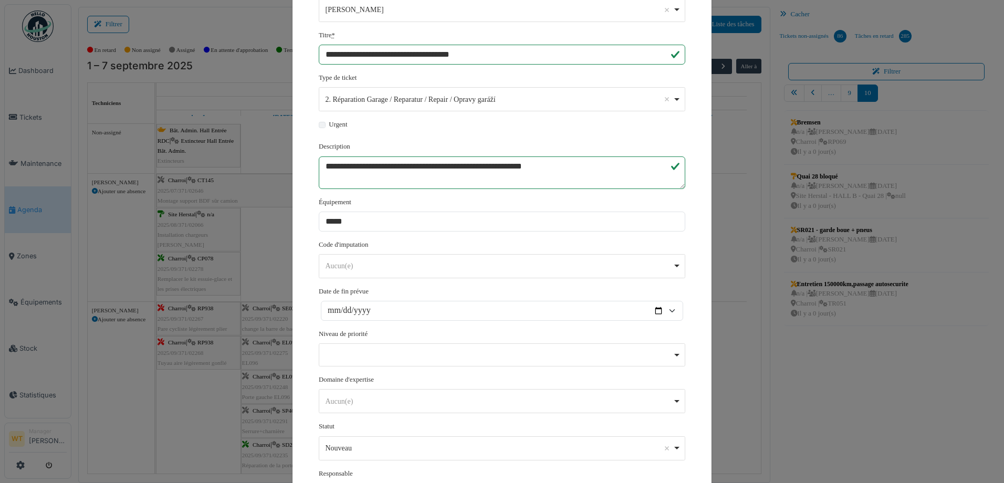
scroll to position [0, 0]
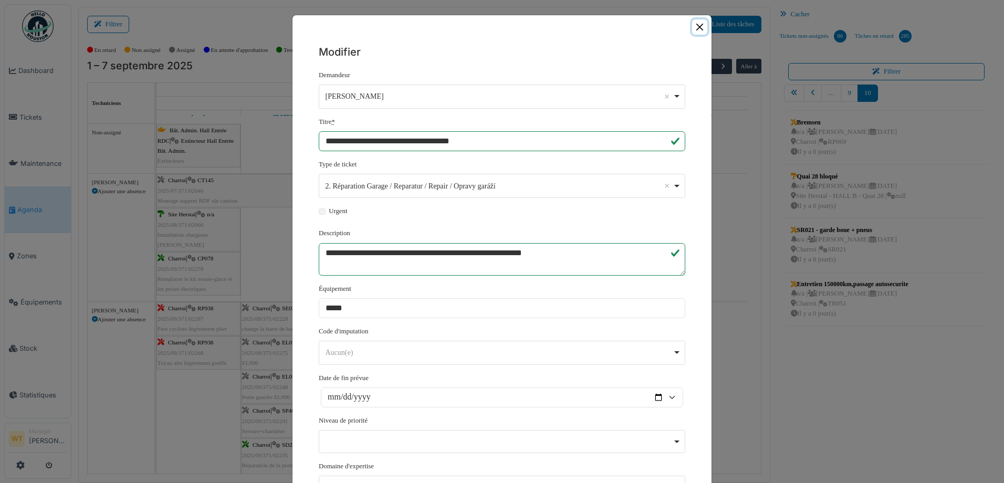
click at [695, 28] on button "Close" at bounding box center [699, 26] width 15 height 15
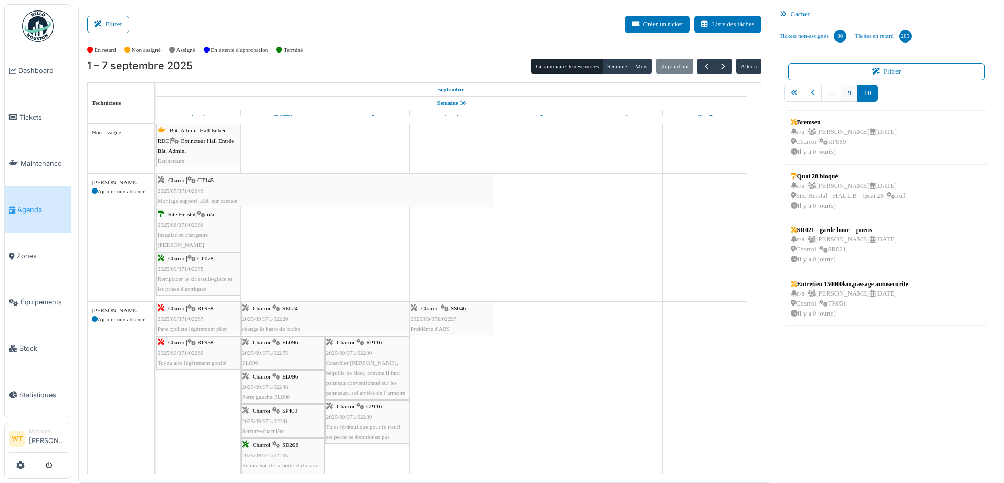
click at [842, 96] on link "9" at bounding box center [849, 93] width 17 height 17
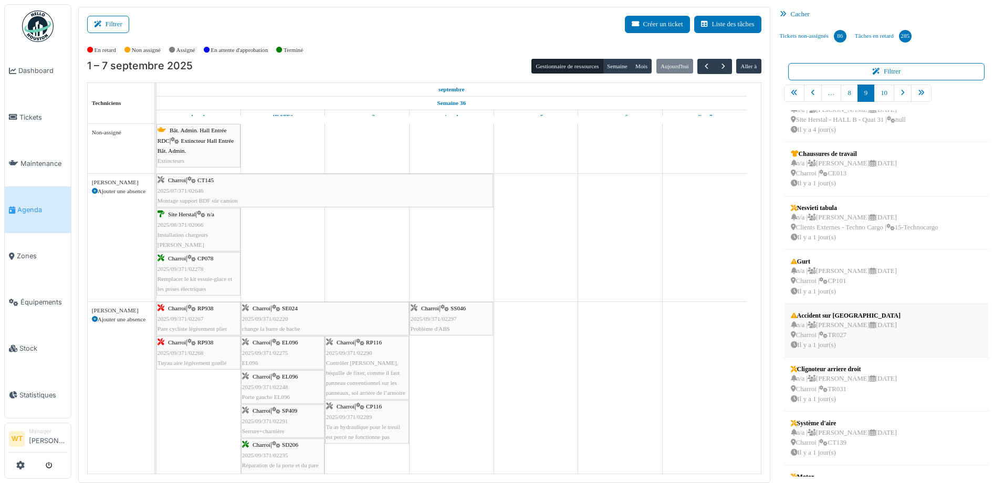
scroll to position [53, 0]
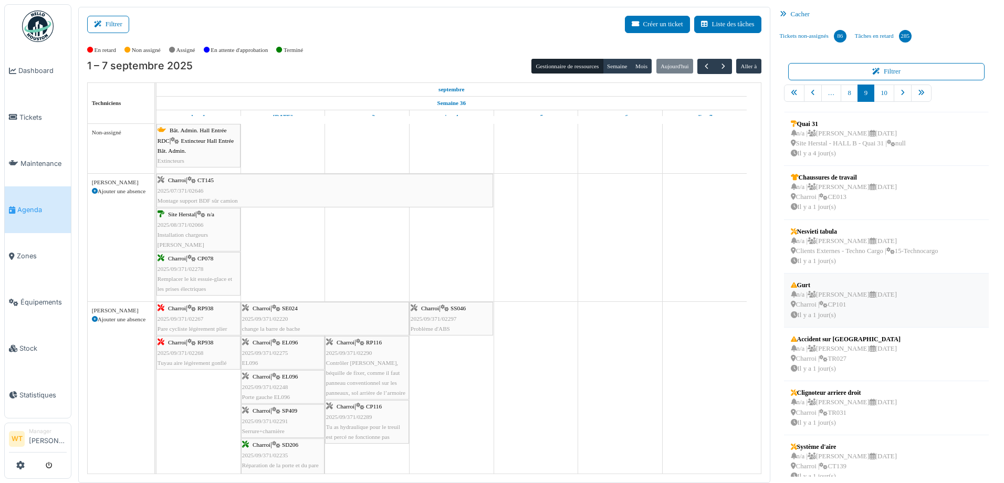
click at [885, 301] on div "Gurt n/a | Marc Vasen 08/09/2025 Charroi | CP101 Il y a 1 jour(s)" at bounding box center [843, 300] width 111 height 45
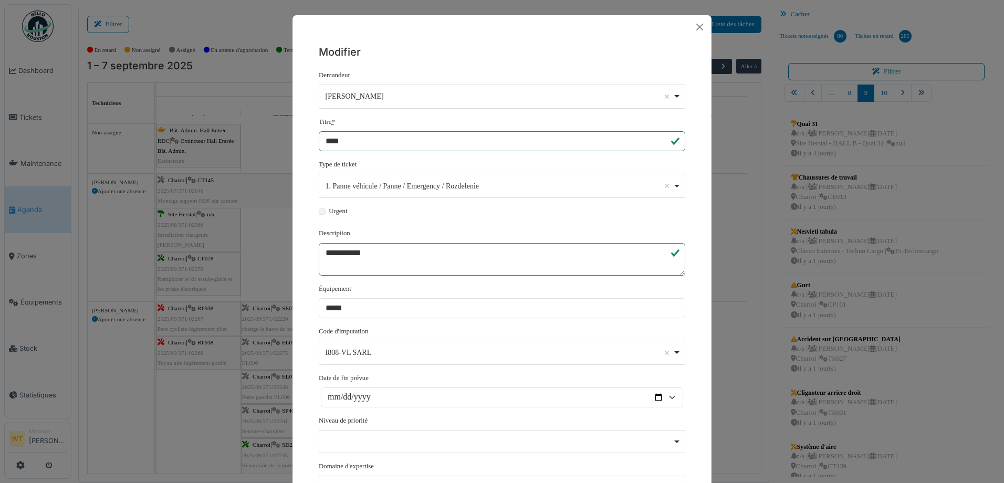
scroll to position [194, 0]
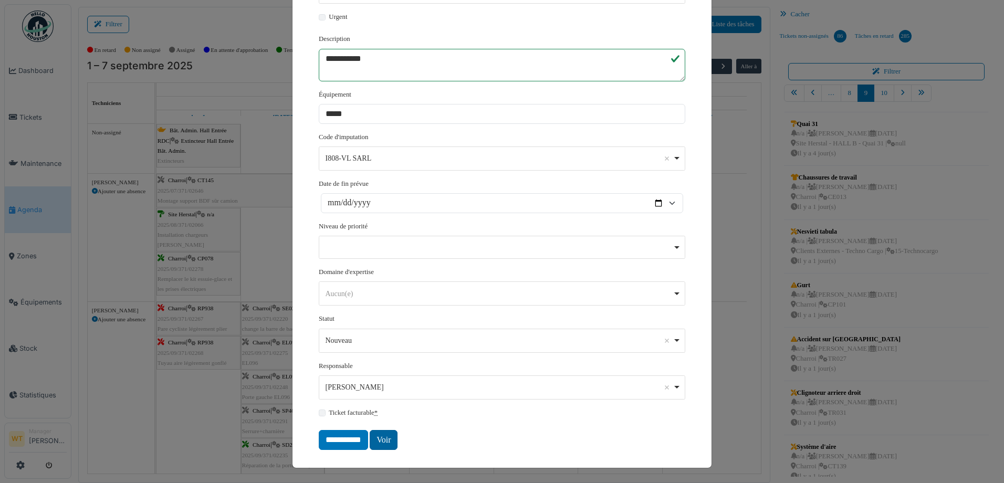
click at [380, 437] on link "Voir" at bounding box center [384, 440] width 28 height 20
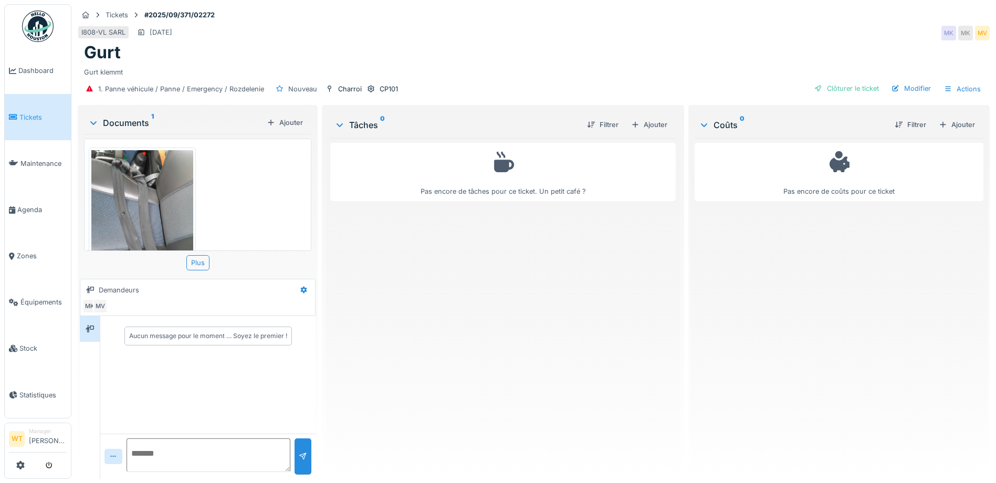
click at [162, 203] on img at bounding box center [142, 217] width 102 height 135
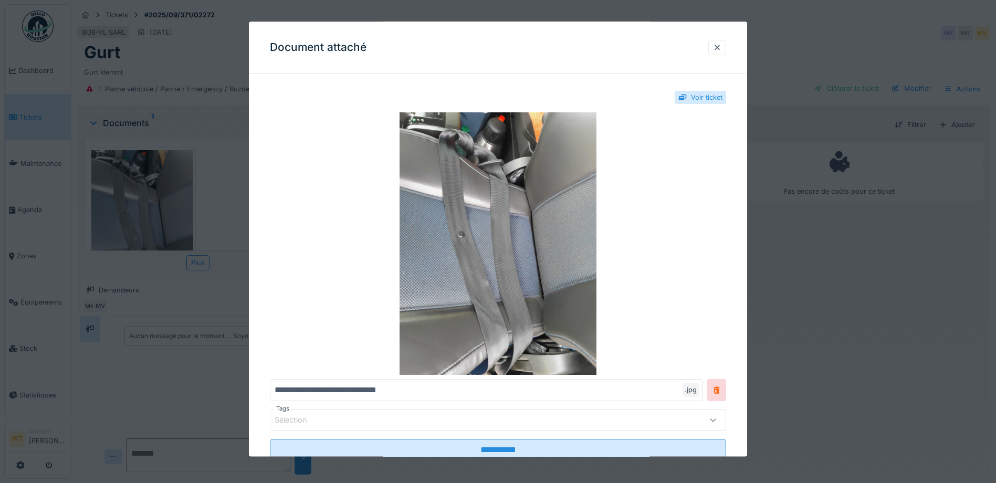
click at [711, 48] on div "Document attaché" at bounding box center [498, 48] width 498 height 53
click at [719, 47] on div at bounding box center [717, 48] width 8 height 10
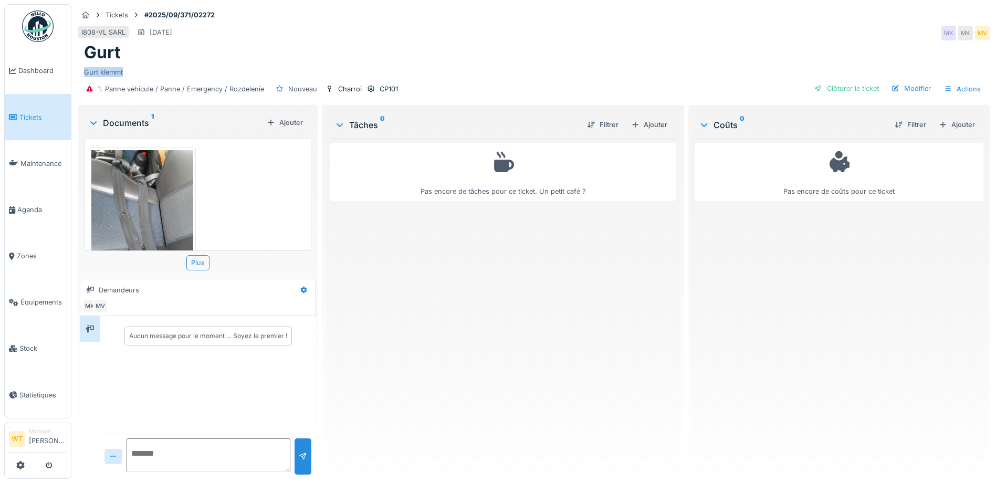
drag, startPoint x: 127, startPoint y: 71, endPoint x: 83, endPoint y: 71, distance: 43.6
click at [83, 71] on div "Gurt Gurt klemmt" at bounding box center [534, 60] width 912 height 35
drag, startPoint x: 83, startPoint y: 71, endPoint x: 93, endPoint y: 74, distance: 10.2
copy div "Gurt klemmt"
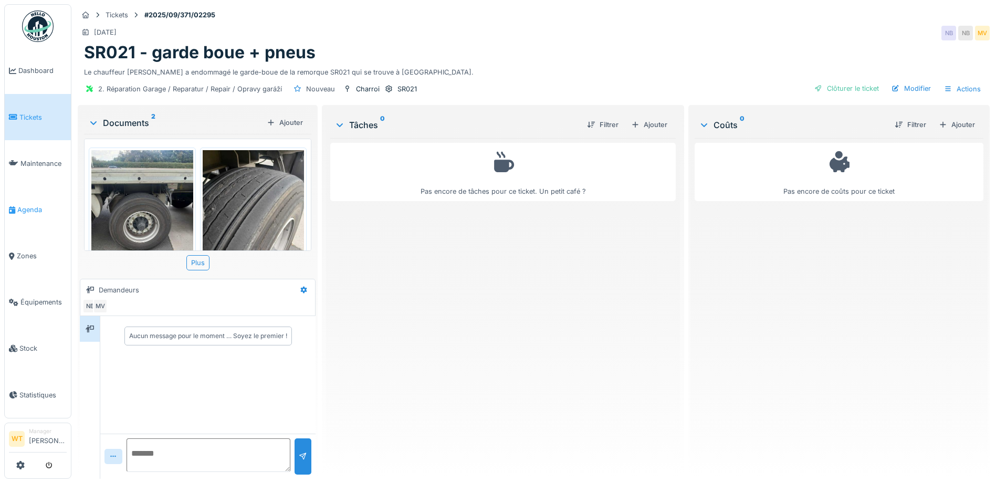
click at [45, 196] on link "Agenda" at bounding box center [38, 209] width 66 height 46
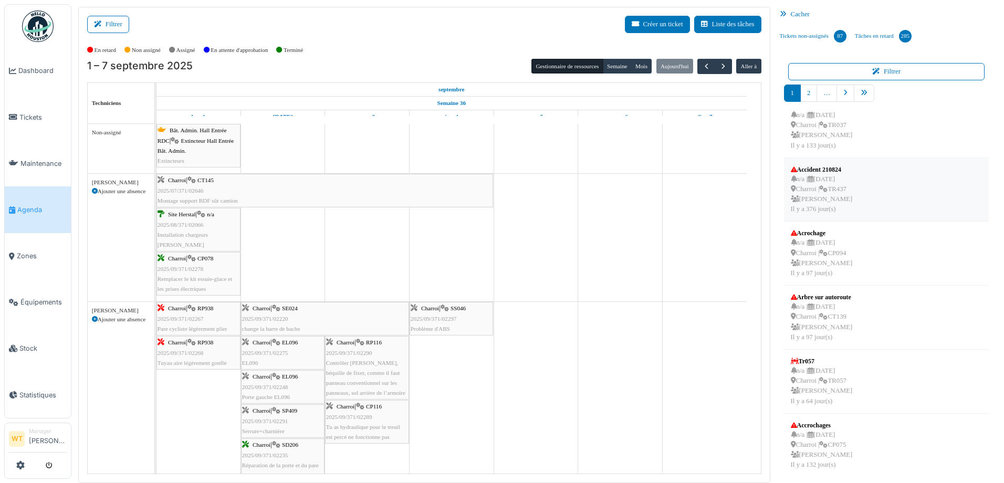
scroll to position [273, 0]
click at [858, 98] on link "pager" at bounding box center [864, 93] width 20 height 17
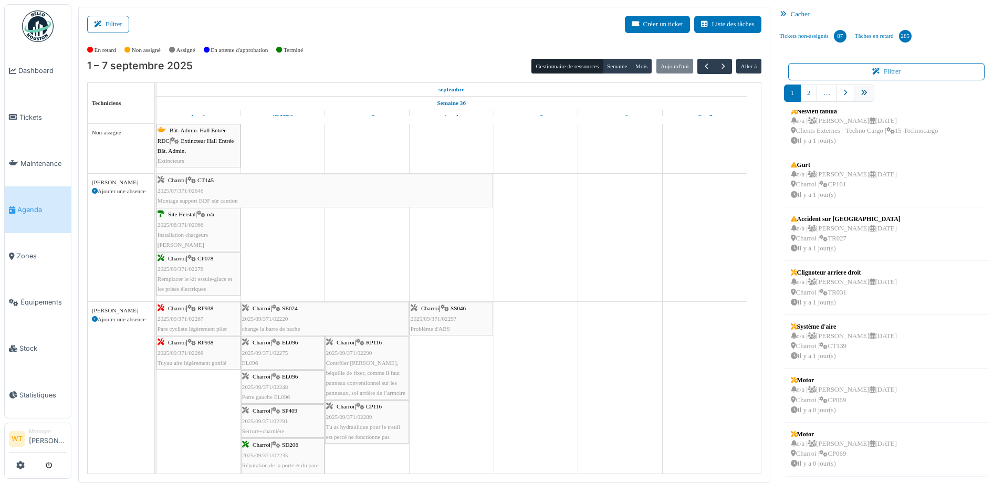
scroll to position [173, 0]
click at [881, 97] on link "10" at bounding box center [884, 93] width 20 height 17
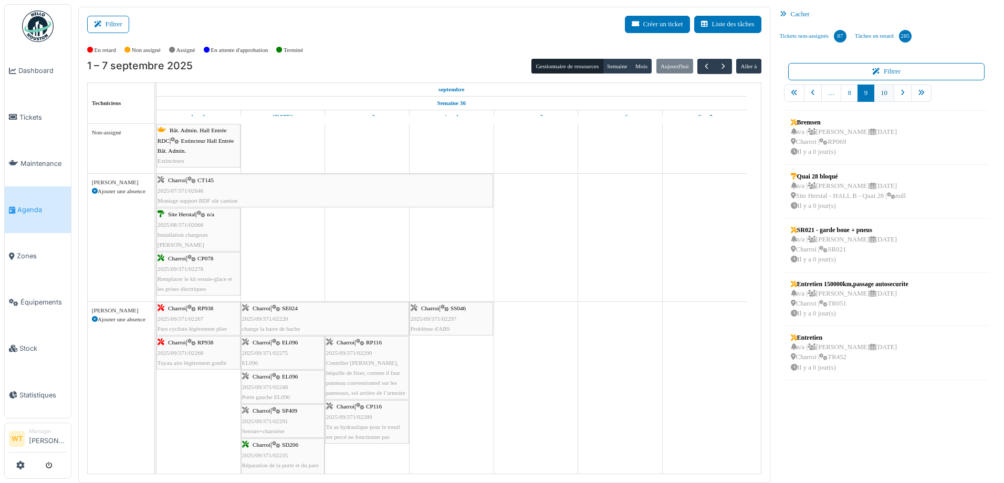
scroll to position [0, 0]
